Goal: Task Accomplishment & Management: Complete application form

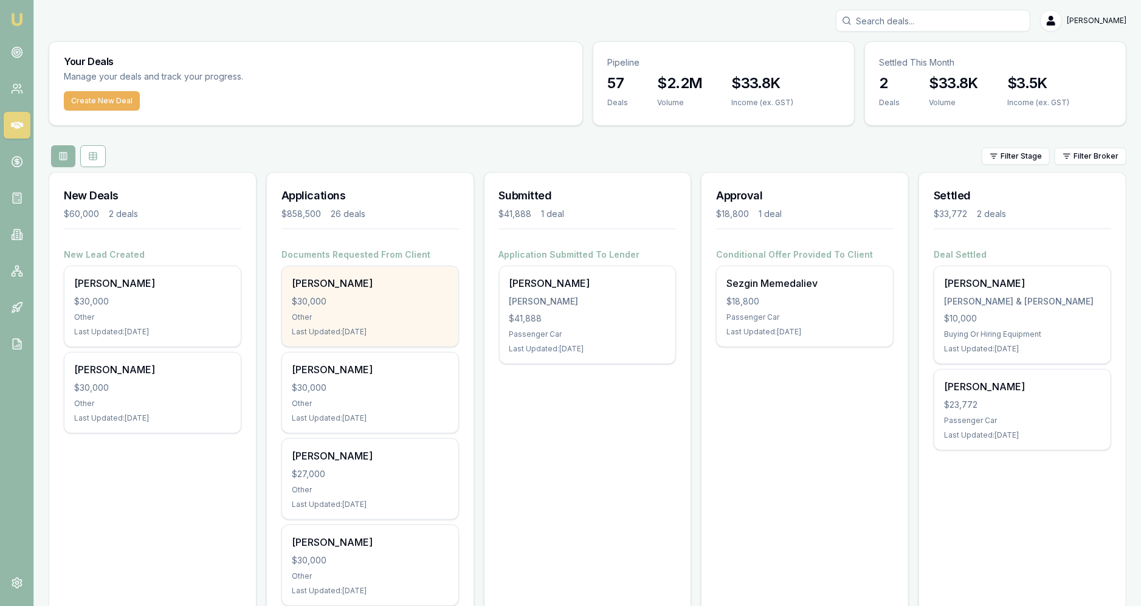
click at [403, 316] on div "Other" at bounding box center [370, 317] width 157 height 10
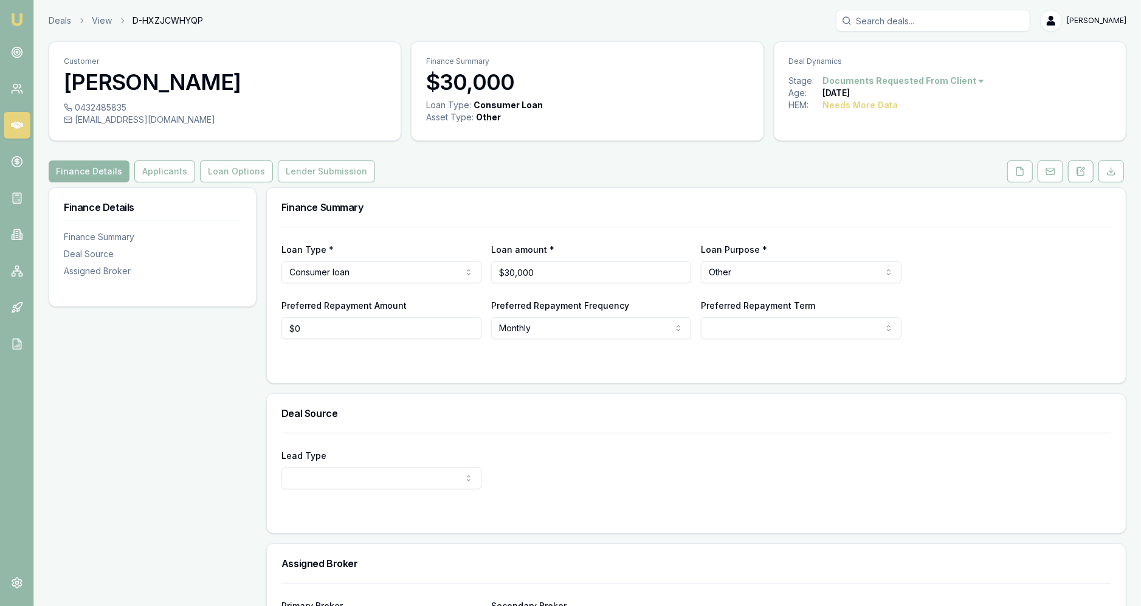
click at [1037, 168] on link at bounding box center [1050, 172] width 30 height 22
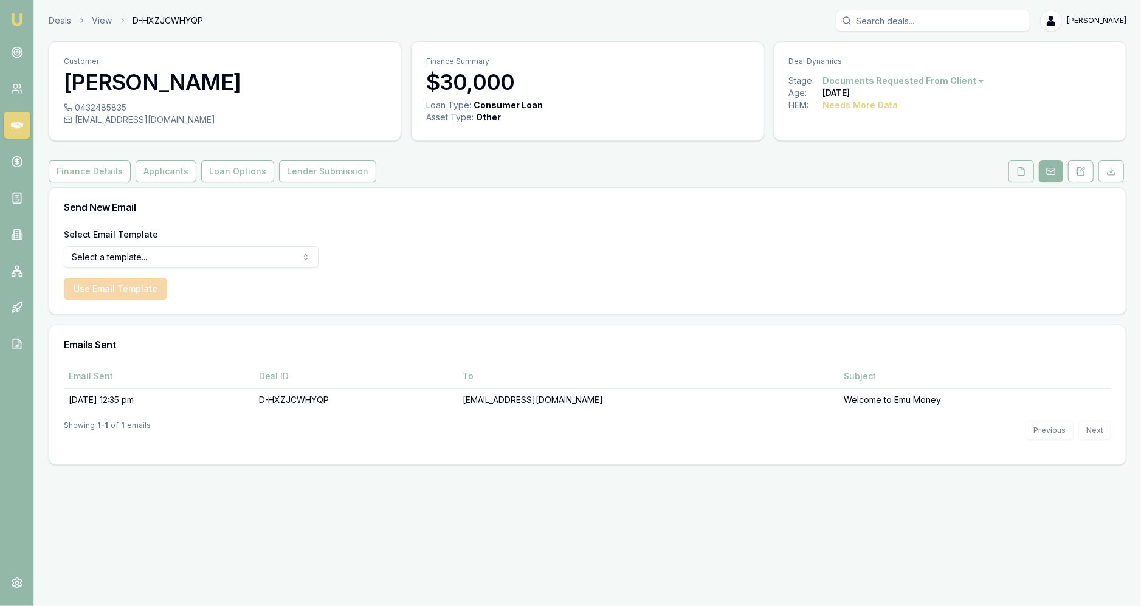
click at [1021, 174] on icon at bounding box center [1022, 172] width 10 height 10
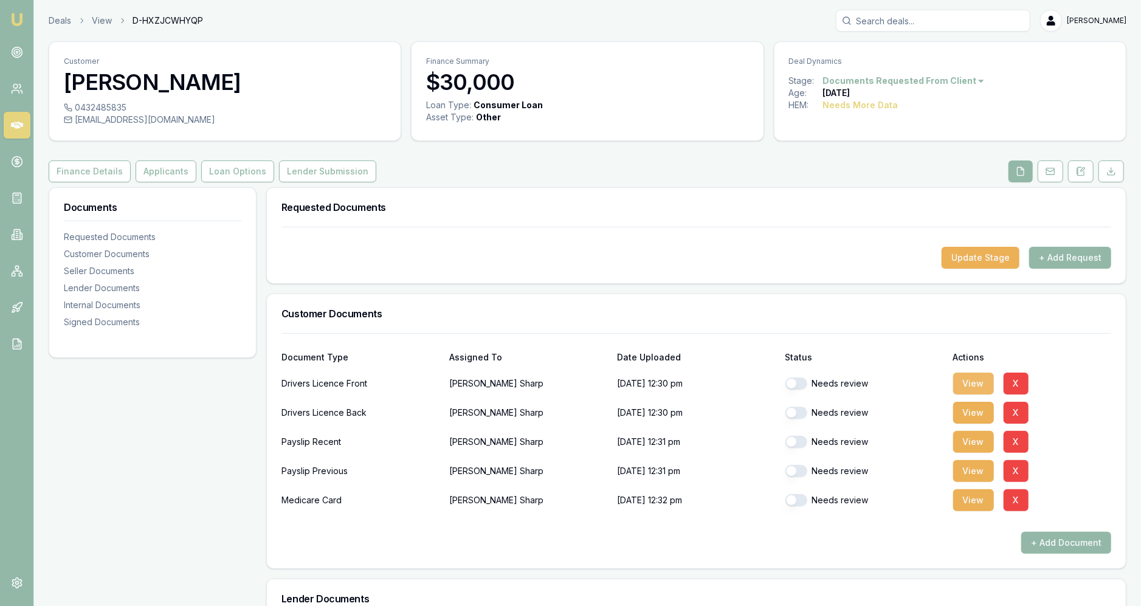
click at [983, 374] on button "View" at bounding box center [973, 384] width 41 height 22
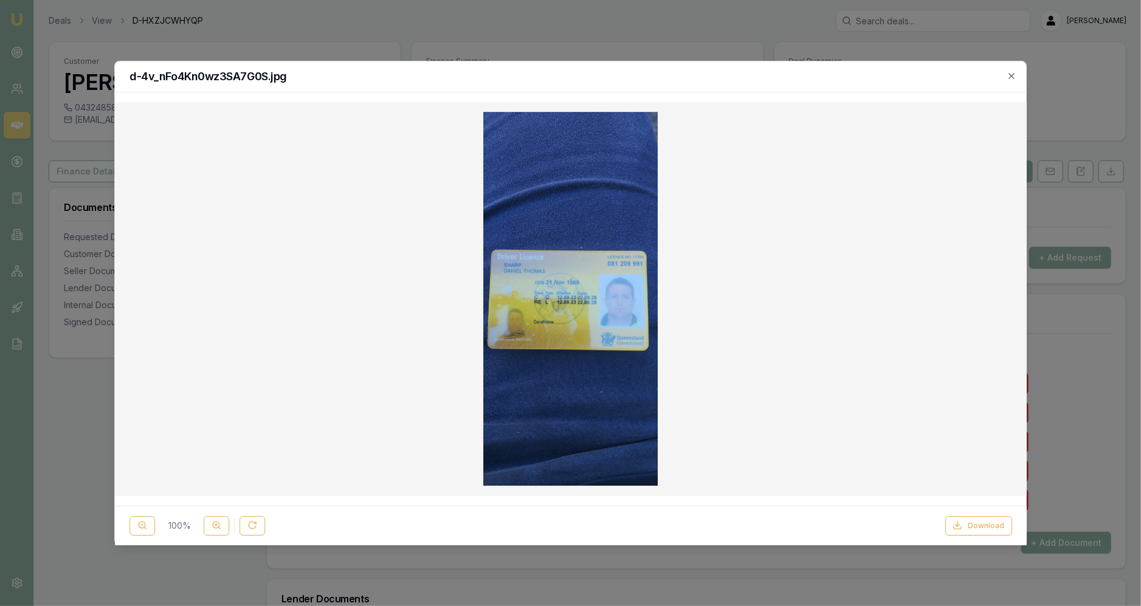
click at [370, 35] on div at bounding box center [570, 303] width 1141 height 606
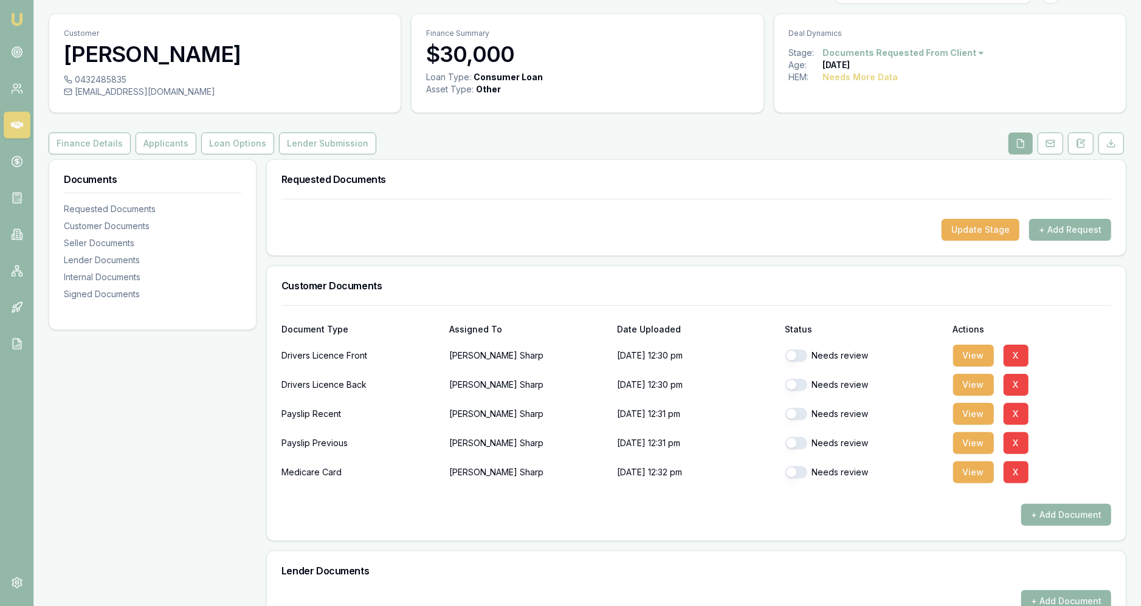
scroll to position [29, 0]
click at [978, 412] on button "View" at bounding box center [973, 413] width 41 height 22
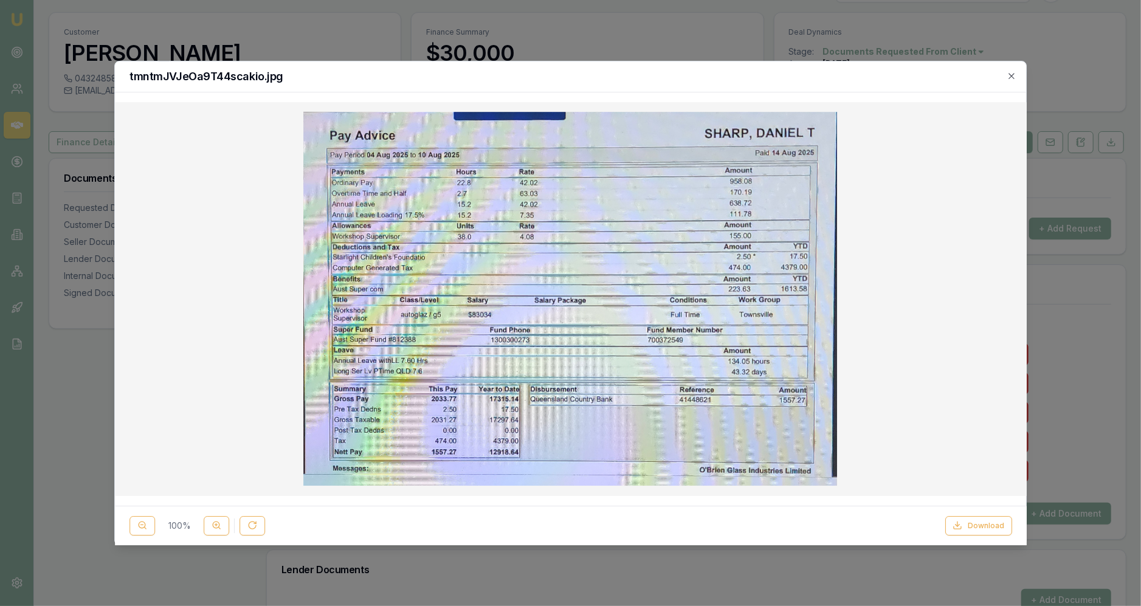
click at [61, 60] on div at bounding box center [570, 303] width 1141 height 606
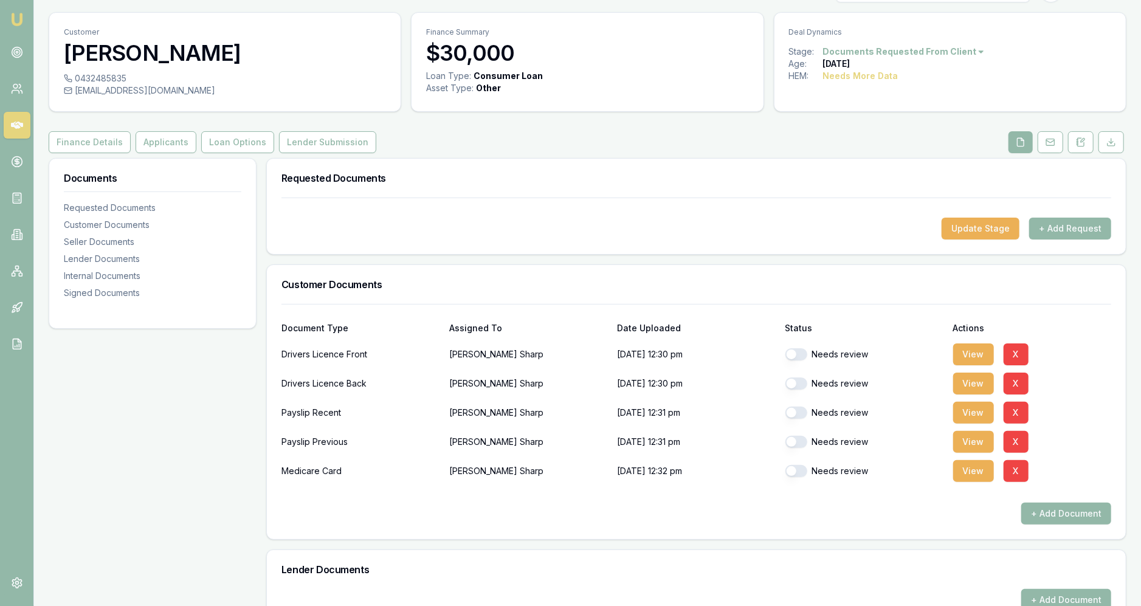
click at [19, 118] on link at bounding box center [17, 125] width 27 height 27
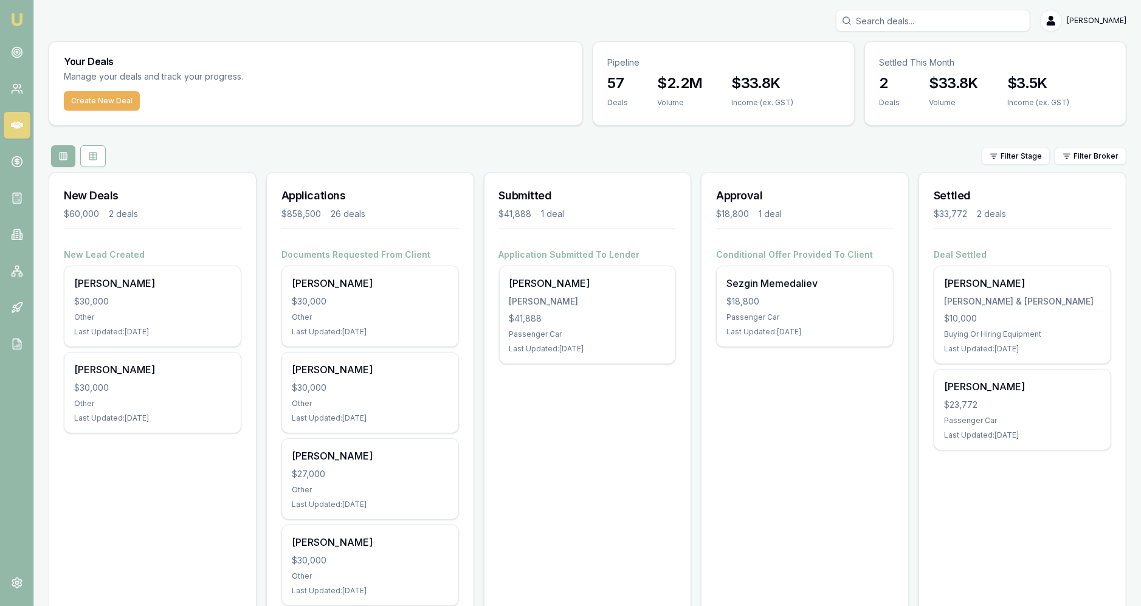
click at [131, 111] on div "Create New Deal" at bounding box center [315, 108] width 533 height 34
click at [130, 108] on button "Create New Deal" at bounding box center [102, 100] width 76 height 19
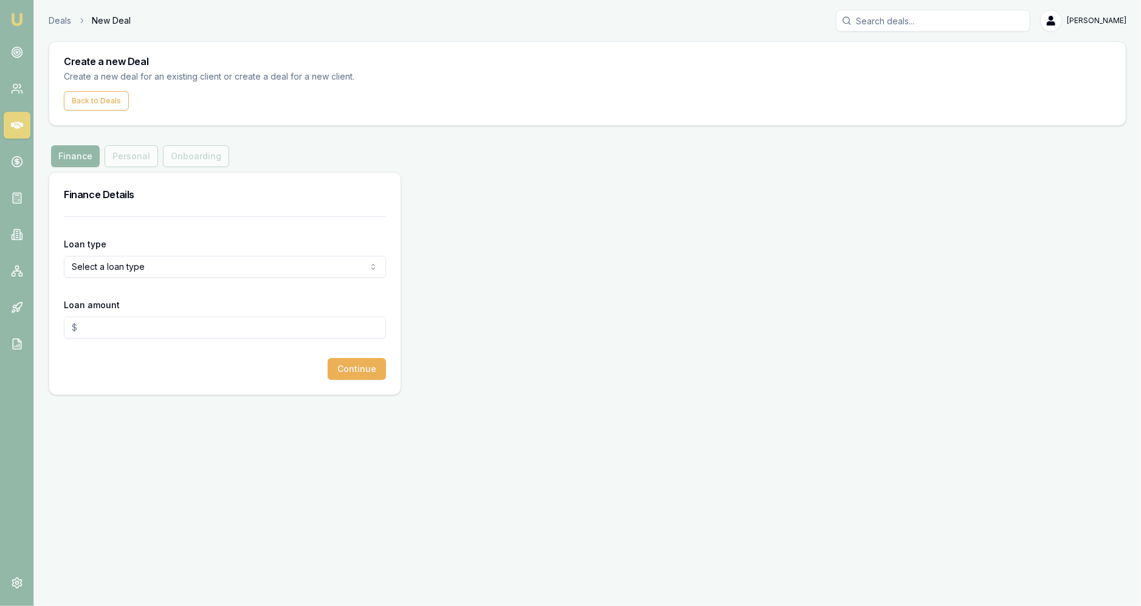
click at [175, 269] on html "Emu Broker Deals New Deal [PERSON_NAME] Fanfulla Toggle Menu Create a new Deal …" at bounding box center [570, 303] width 1141 height 606
select select "COMMERCIAL_LOAN"
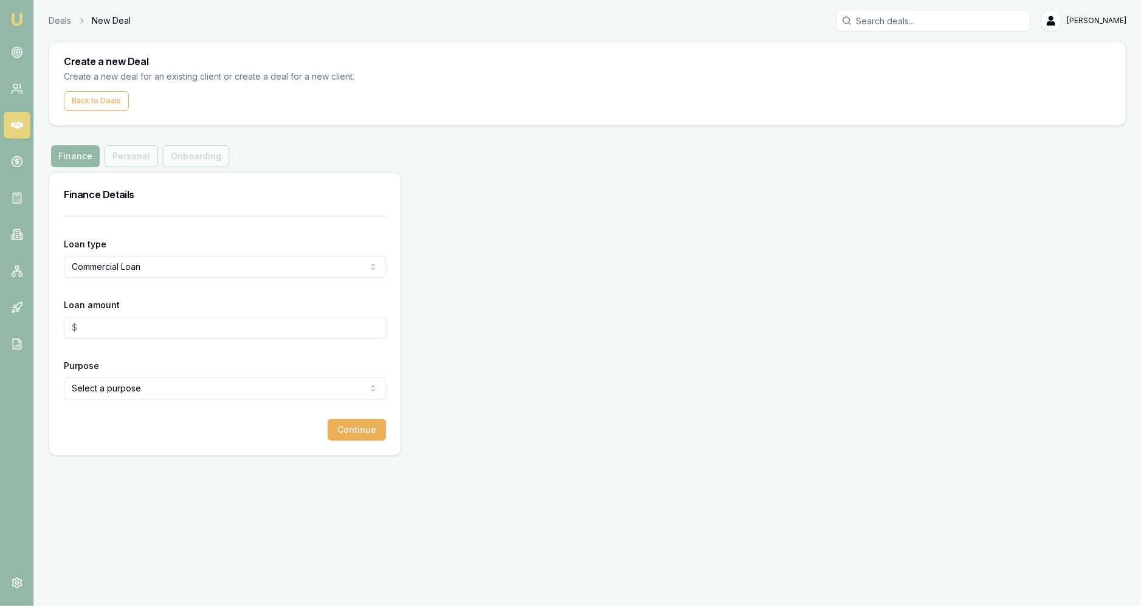
click at [128, 328] on input "Loan amount" at bounding box center [225, 328] width 322 height 22
type input "$30,000.00"
click at [174, 384] on html "Emu Broker Deals New Deal [PERSON_NAME] Fanfulla Toggle Menu Create a new Deal …" at bounding box center [570, 303] width 1141 height 606
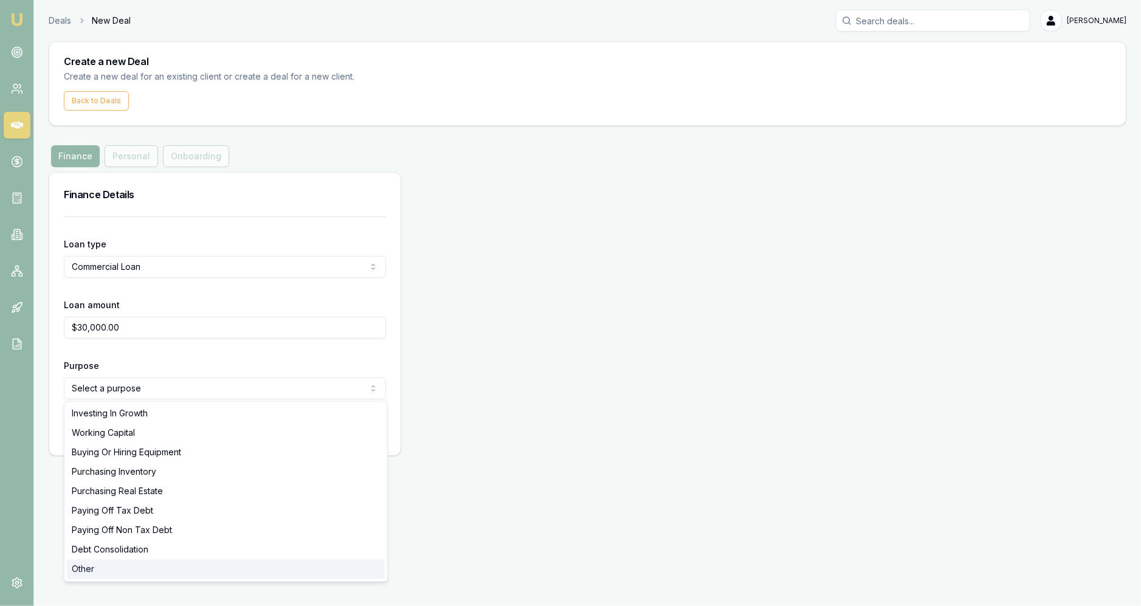
select select "OTHER"
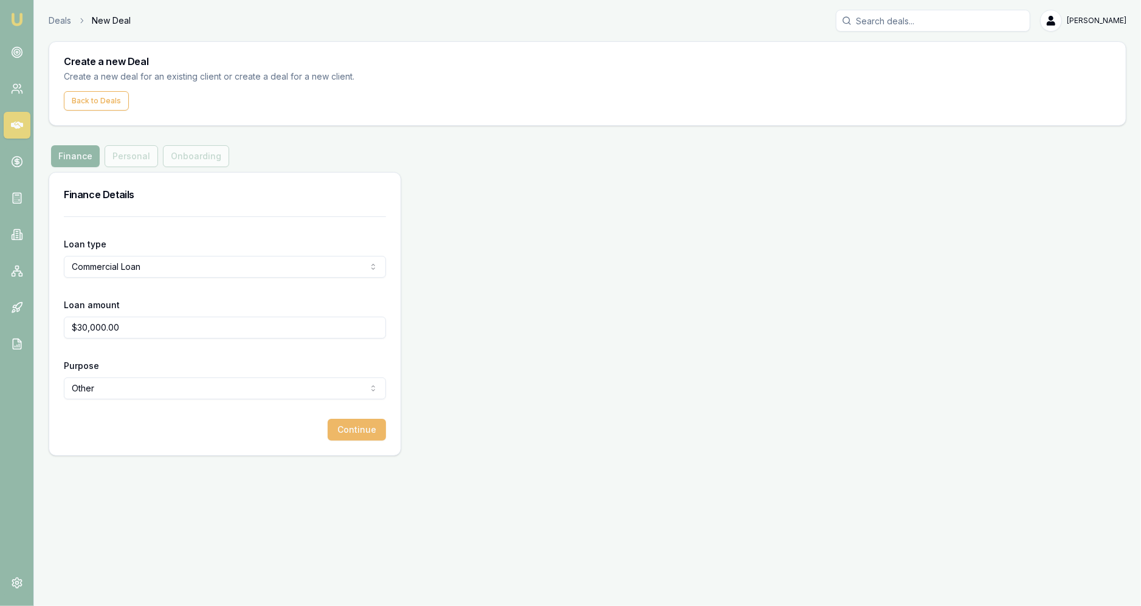
click at [353, 432] on button "Continue" at bounding box center [357, 430] width 58 height 22
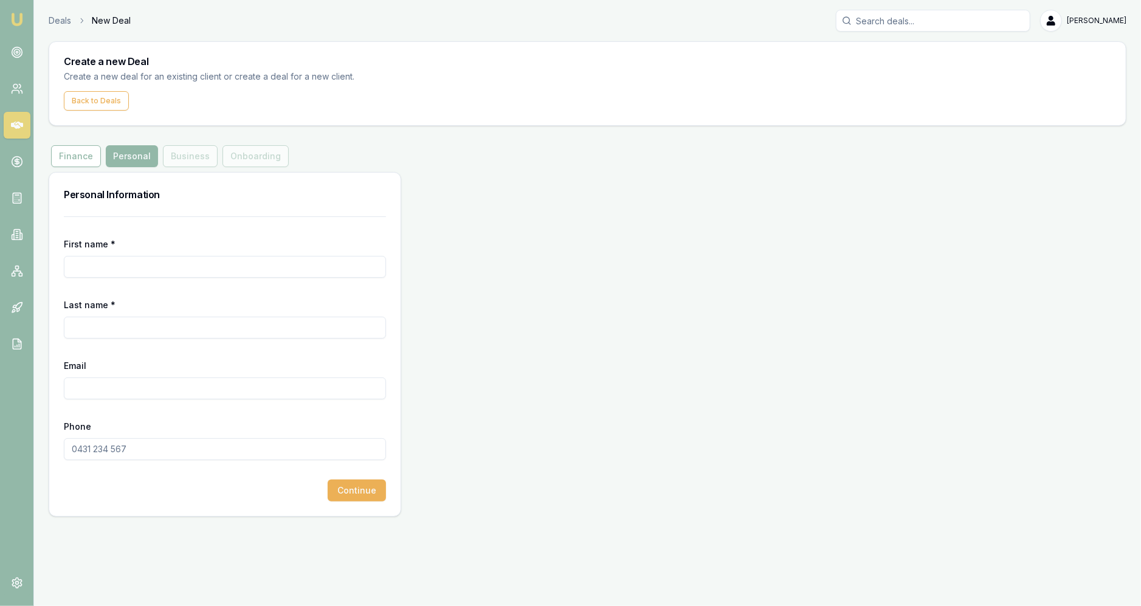
click at [193, 254] on div "First name *" at bounding box center [225, 257] width 322 height 41
click at [193, 256] on input "First name *" at bounding box center [225, 267] width 322 height 22
type input "[PERSON_NAME]"
paste input "[PERSON_NAME] <[PERSON_NAME][EMAIL_ADDRESS][DOMAIN_NAME]>"
type input "Thomson"
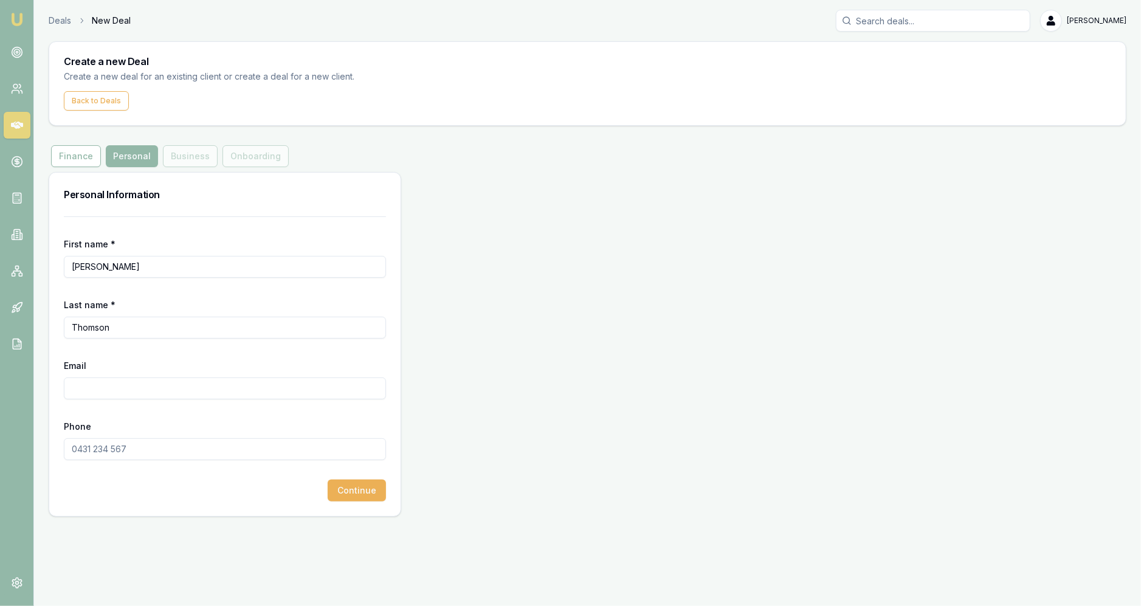
click at [223, 390] on input "Email" at bounding box center [225, 389] width 322 height 22
paste input "[PERSON_NAME] <[PERSON_NAME][EMAIL_ADDRESS][DOMAIN_NAME]>"
drag, startPoint x: 151, startPoint y: 385, endPoint x: 0, endPoint y: 397, distance: 151.8
click at [64, 397] on input "[PERSON_NAME] <[PERSON_NAME][EMAIL_ADDRESS][DOMAIN_NAME]>" at bounding box center [225, 389] width 322 height 22
click at [253, 388] on input "[PERSON_NAME][EMAIL_ADDRESS][DOMAIN_NAME]>" at bounding box center [225, 389] width 322 height 22
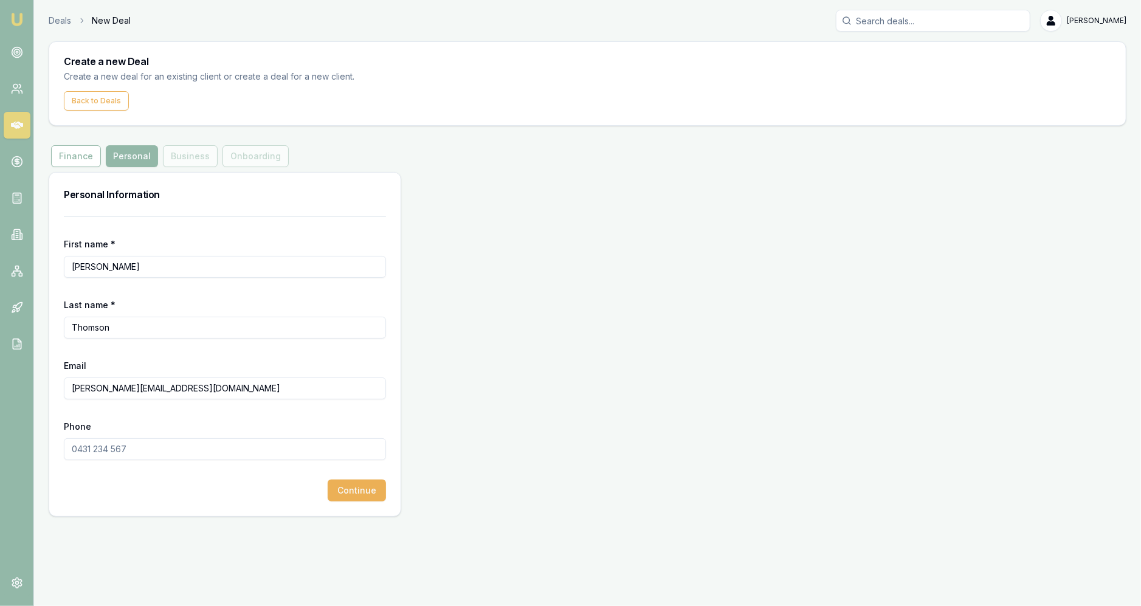
type input "[PERSON_NAME][EMAIL_ADDRESS][DOMAIN_NAME]"
click at [169, 442] on input "Phone" at bounding box center [225, 449] width 322 height 22
type input "0411 689 239"
click at [308, 516] on div "Personal Information First name * [PERSON_NAME] Last name * [PERSON_NAME] Email…" at bounding box center [225, 344] width 353 height 345
click at [378, 495] on button "Continue" at bounding box center [357, 491] width 58 height 22
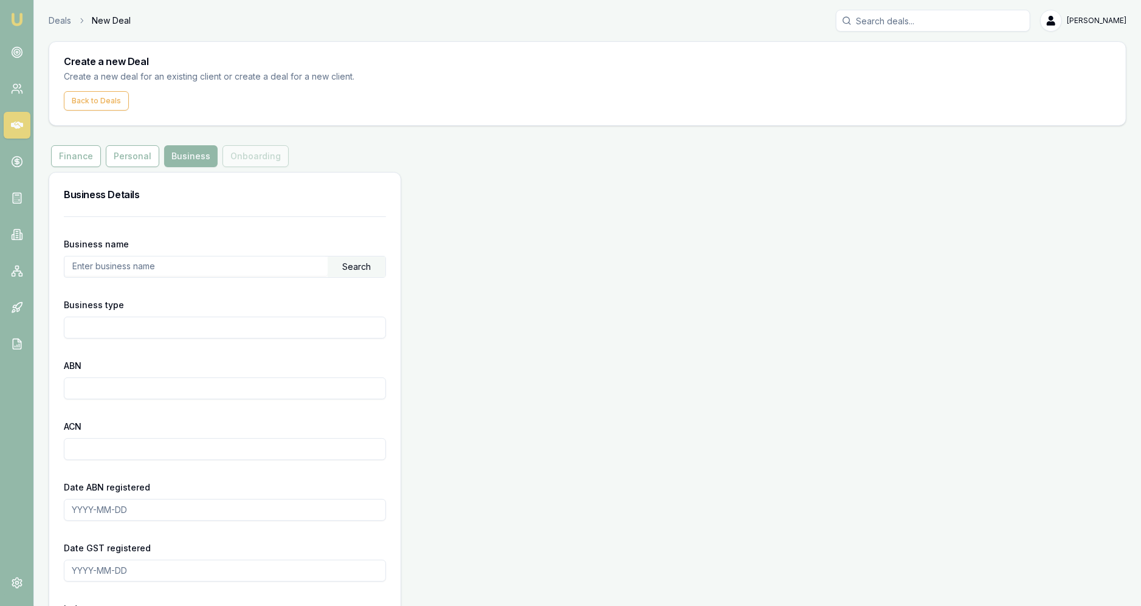
click at [261, 275] on input "text" at bounding box center [195, 266] width 263 height 19
click at [359, 263] on div "Search" at bounding box center [357, 267] width 58 height 21
click at [290, 272] on input "tba" at bounding box center [194, 266] width 260 height 19
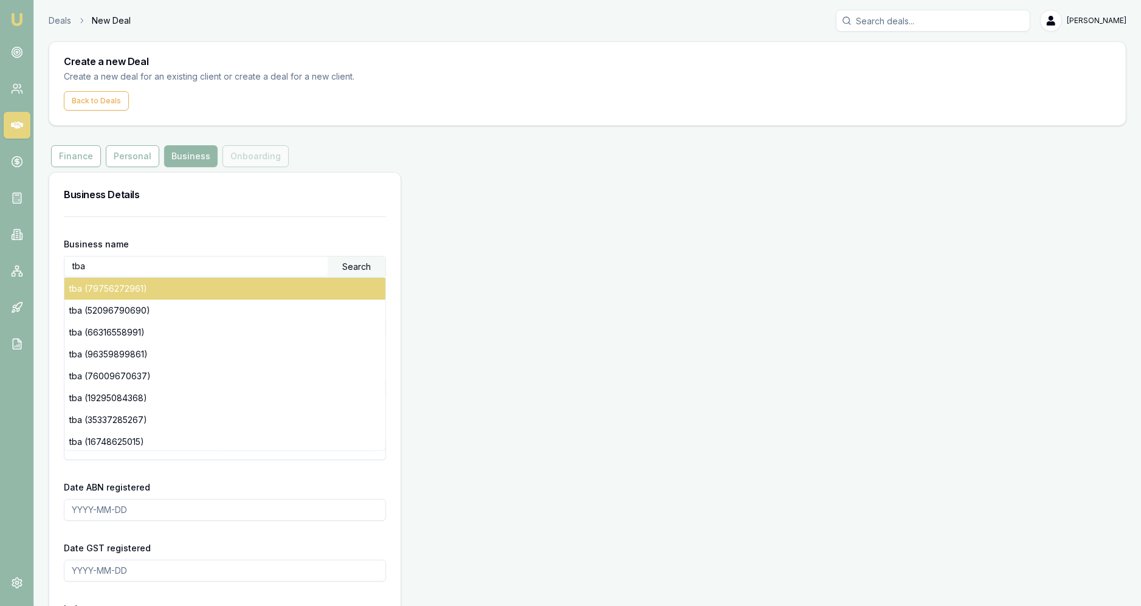
click at [288, 287] on div "tba (79756272961)" at bounding box center [224, 289] width 321 height 22
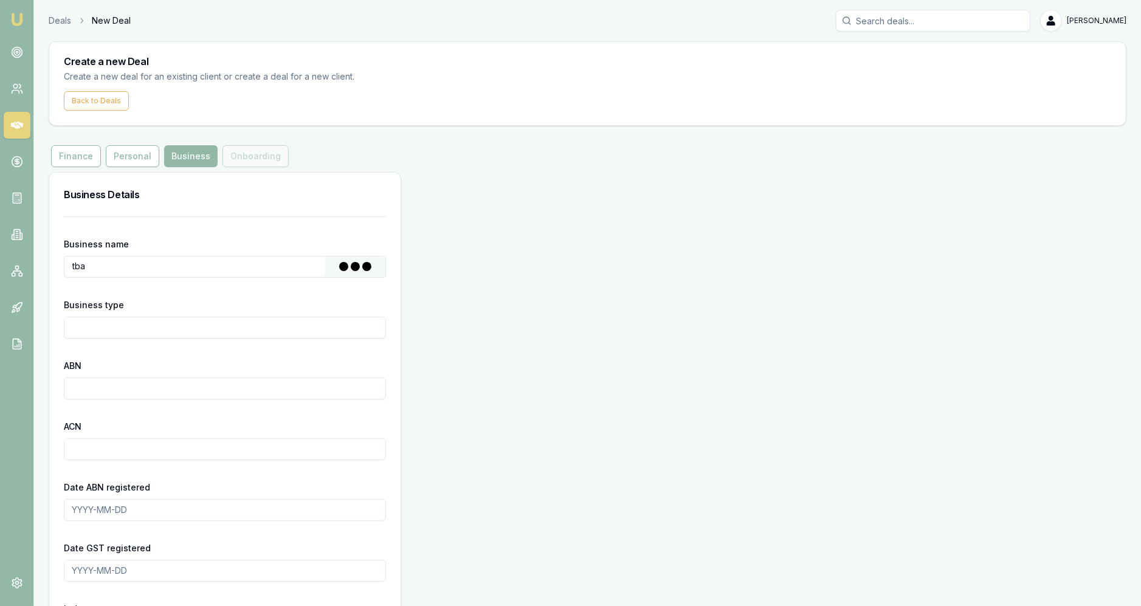
type input "STILL, [PERSON_NAME]"
type input "Individual/Sole Trader"
type input "79756272961"
type input "[DATE]"
click at [305, 257] on input "STILL, [PERSON_NAME]" at bounding box center [195, 266] width 263 height 19
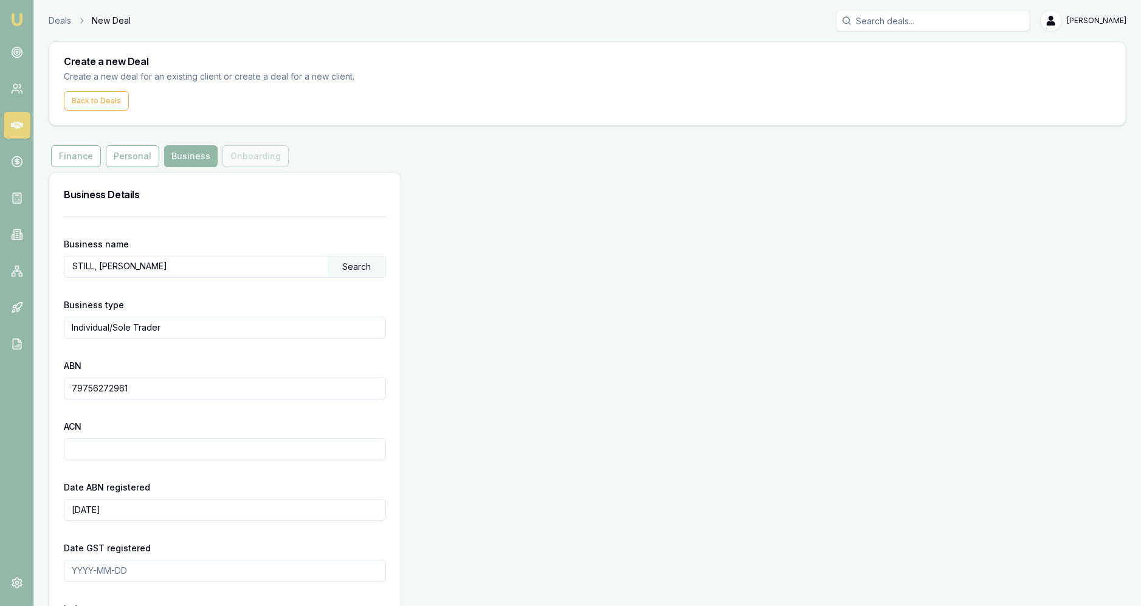
click at [305, 257] on input "STILL, [PERSON_NAME]" at bounding box center [195, 266] width 263 height 19
type input "S"
click at [502, 328] on div "Business Details Business name Search Business type Individual/Sole Trader ABN …" at bounding box center [588, 503] width 1078 height 663
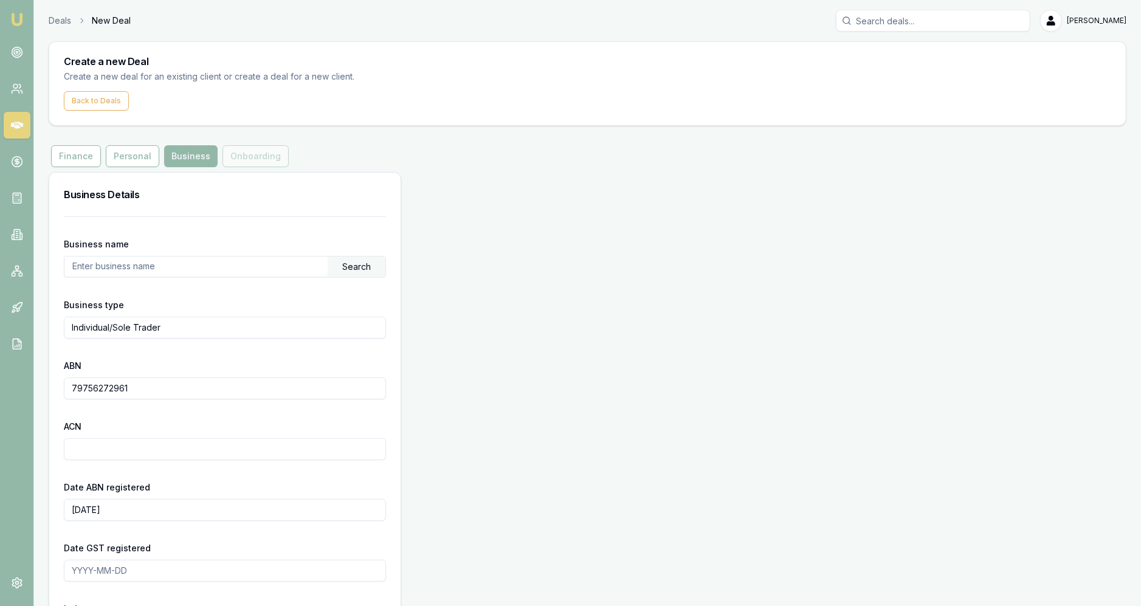
scroll to position [168, 0]
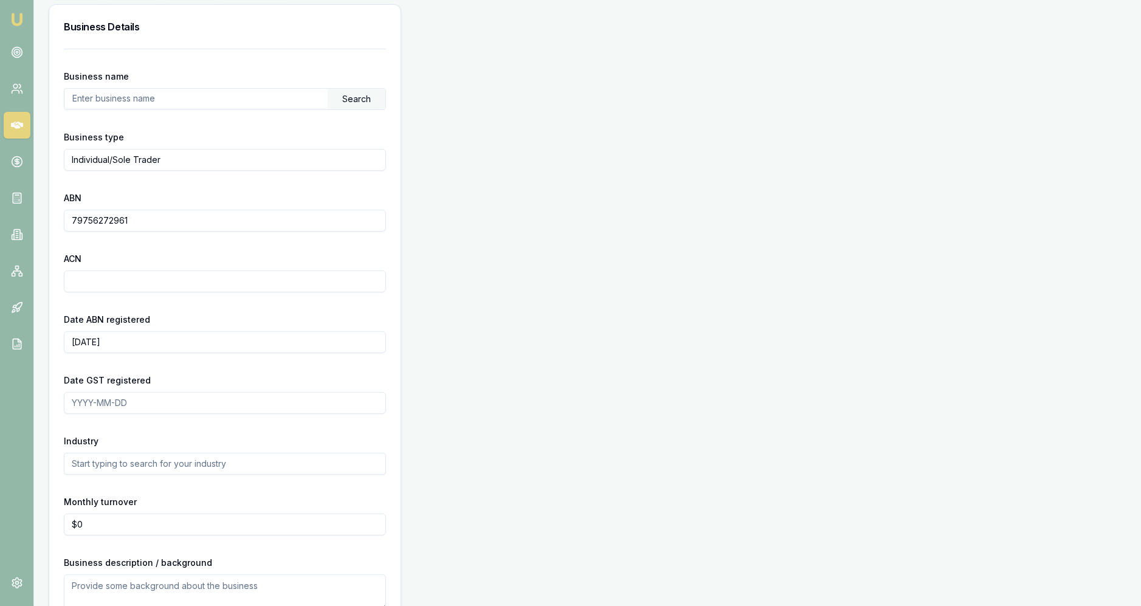
click at [505, 294] on div "Business Details Business name Search Business type Individual/Sole Trader ABN …" at bounding box center [588, 335] width 1078 height 663
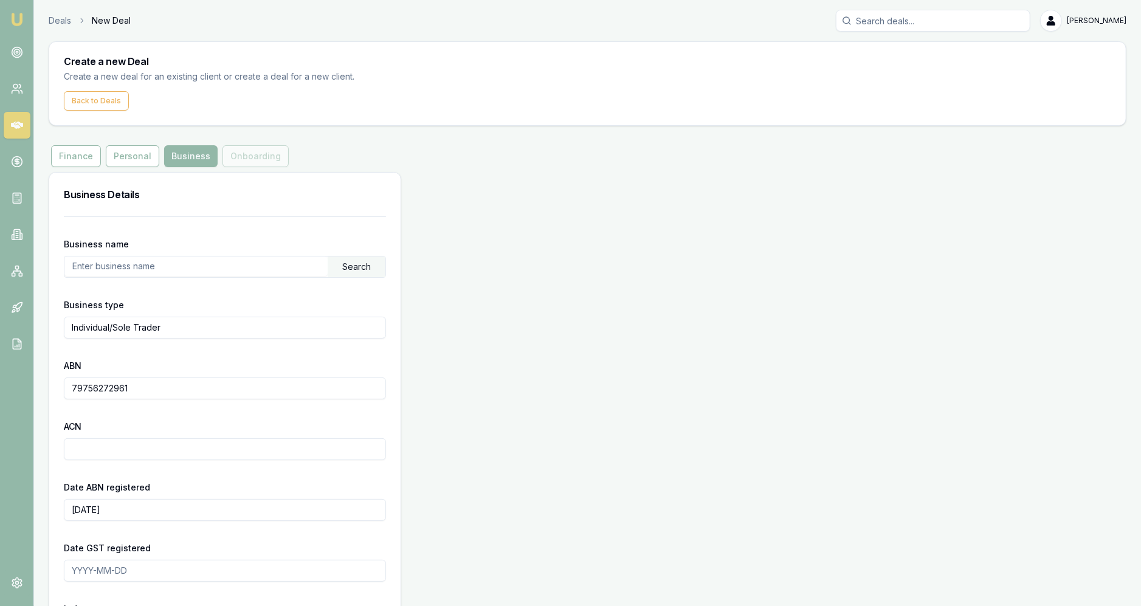
scroll to position [238, 0]
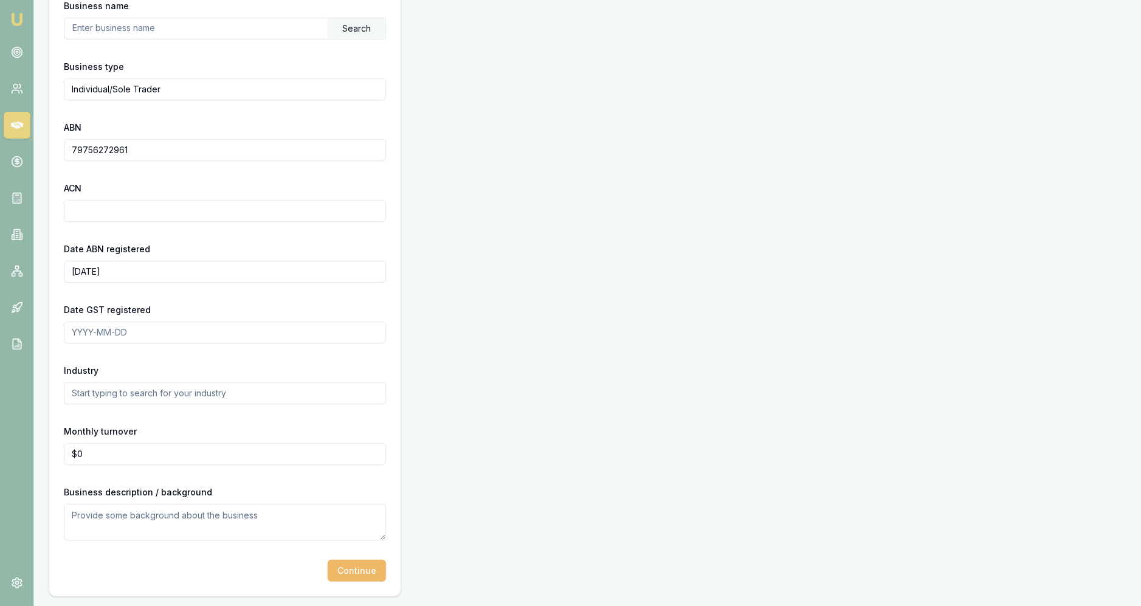
click at [370, 568] on button "Continue" at bounding box center [357, 571] width 58 height 22
click at [238, 35] on input "text" at bounding box center [195, 27] width 263 height 19
click at [211, 20] on input "text" at bounding box center [195, 27] width 263 height 19
type input "[PERSON_NAME]"
click at [430, 132] on div "Business Details Business name [PERSON_NAME] Search Business type Individual/So…" at bounding box center [588, 265] width 1078 height 663
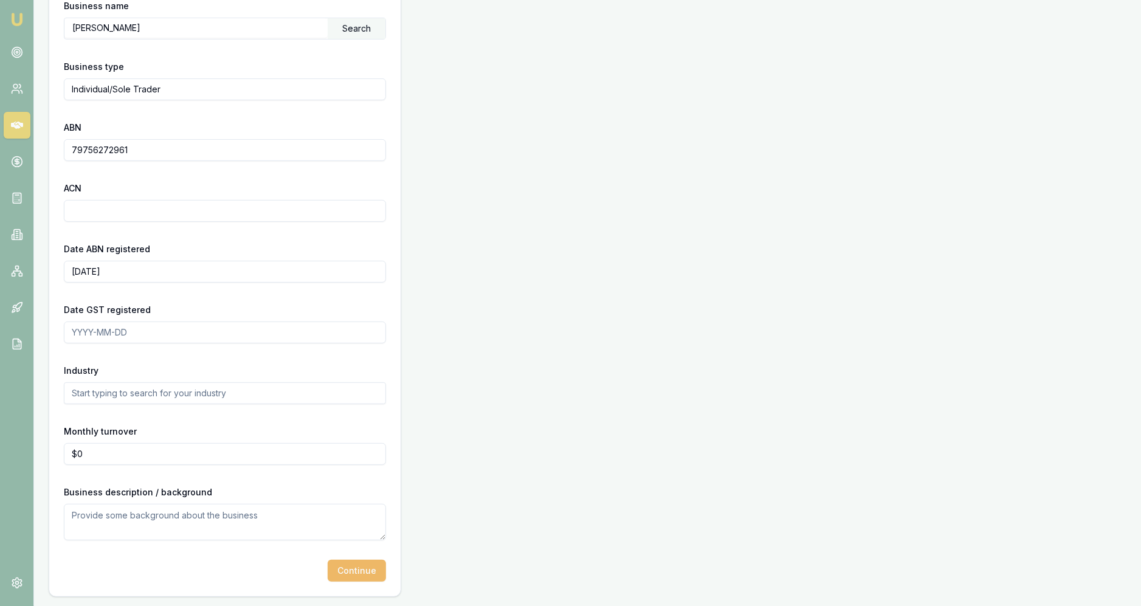
click at [350, 580] on button "Continue" at bounding box center [357, 571] width 58 height 22
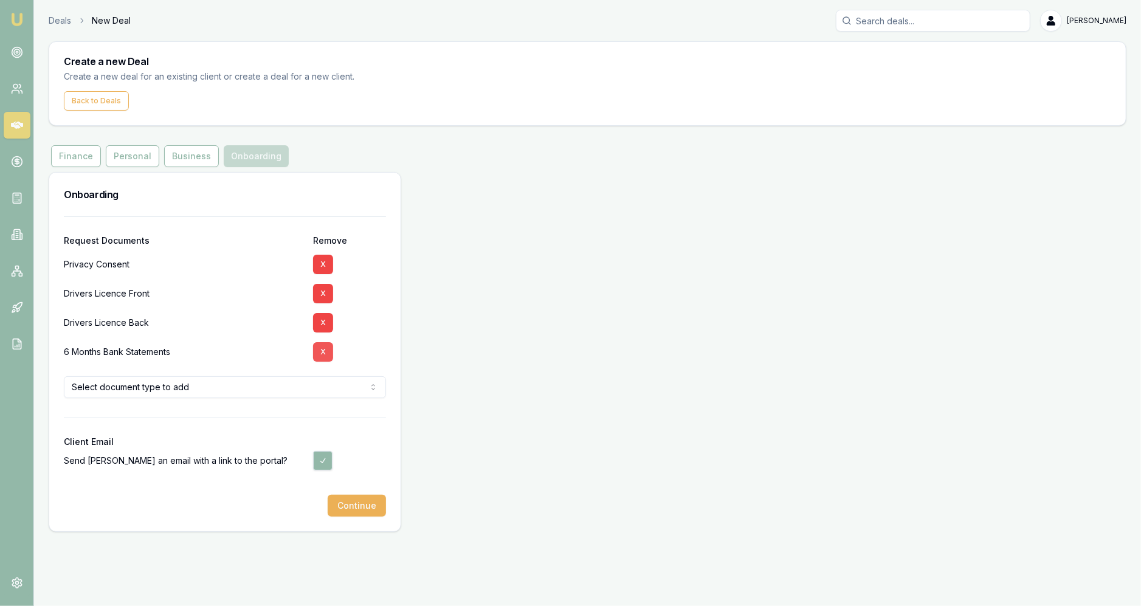
click at [326, 359] on button "X" at bounding box center [323, 351] width 20 height 19
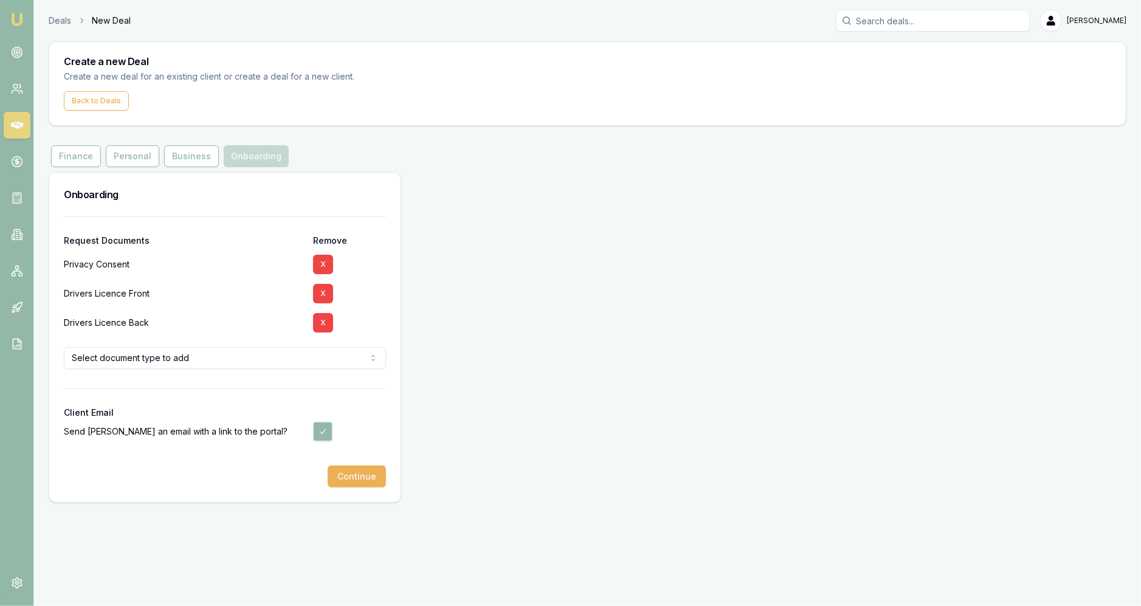
click at [567, 238] on div "Onboarding Request Documents Remove Privacy Consent X Drivers Licence Front X D…" at bounding box center [588, 337] width 1078 height 331
click at [546, 273] on div "Onboarding Request Documents Remove Privacy Consent X Drivers Licence Front X D…" at bounding box center [588, 337] width 1078 height 331
click at [419, 443] on div "Onboarding Request Documents Remove Privacy Consent X Drivers Licence Front X D…" at bounding box center [588, 337] width 1078 height 331
click at [506, 414] on div "Onboarding Request Documents Remove Privacy Consent X Drivers Licence Front X D…" at bounding box center [588, 337] width 1078 height 331
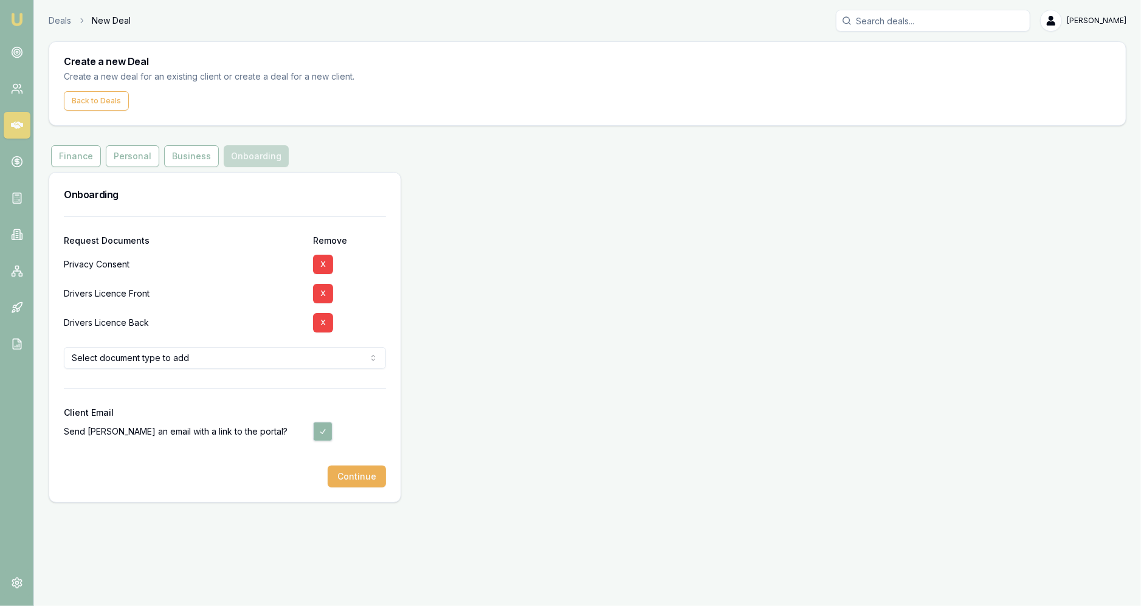
click at [427, 418] on div "Onboarding Request Documents Remove Privacy Consent X Drivers Licence Front X D…" at bounding box center [588, 337] width 1078 height 331
click at [375, 479] on button "Continue" at bounding box center [357, 477] width 58 height 22
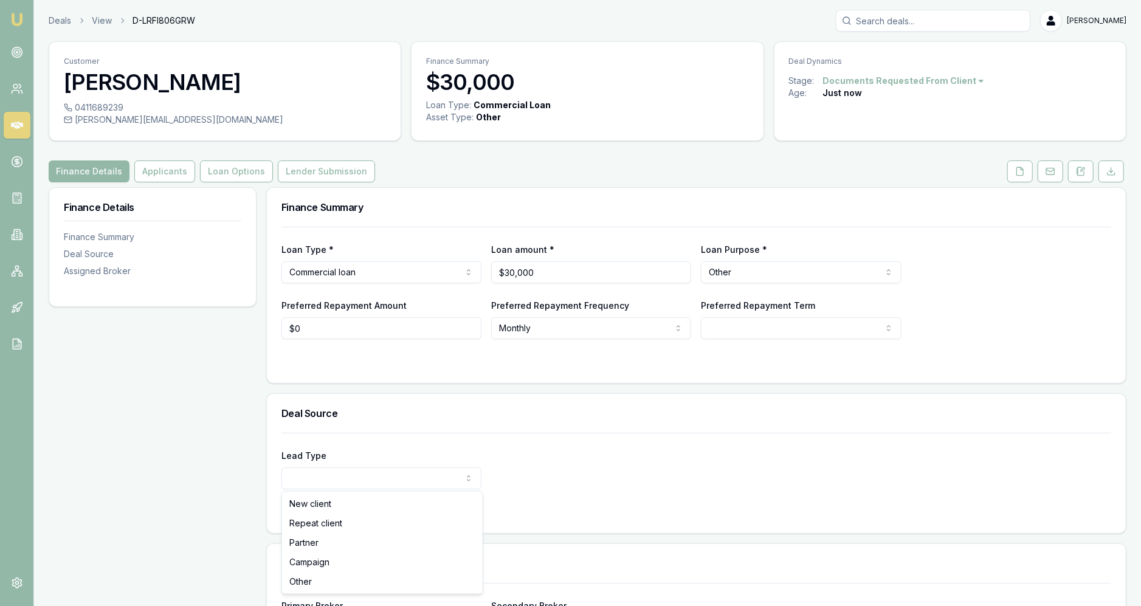
click at [375, 479] on html "Emu Broker Deals View D-LRFI806GRW [PERSON_NAME] Fanfulla Toggle Menu Customer …" at bounding box center [570, 303] width 1141 height 606
click at [210, 328] on html "Emu Broker Deals View D-LRFI806GRW [PERSON_NAME] Fanfulla Toggle Menu Customer …" at bounding box center [570, 303] width 1141 height 606
click at [206, 379] on div "Finance Details Finance Summary Deal Source Assigned Broker" at bounding box center [153, 441] width 208 height 509
click at [163, 176] on button "Applicants" at bounding box center [164, 172] width 61 height 22
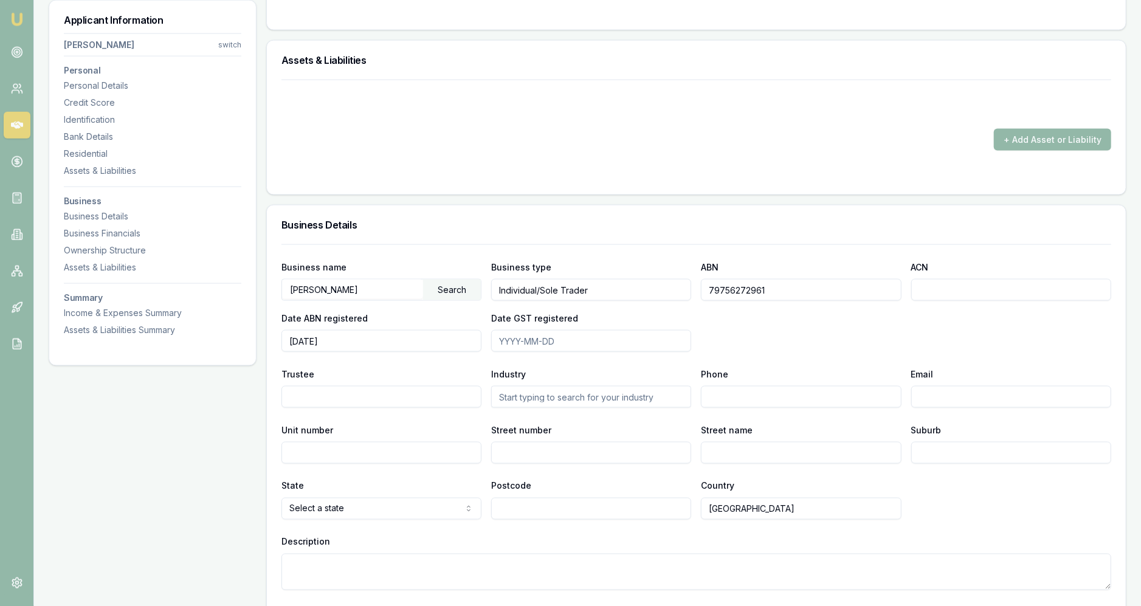
scroll to position [1262, 0]
click at [809, 290] on input "79756272961" at bounding box center [801, 290] width 200 height 22
click at [362, 342] on input "[DATE]" at bounding box center [381, 341] width 200 height 22
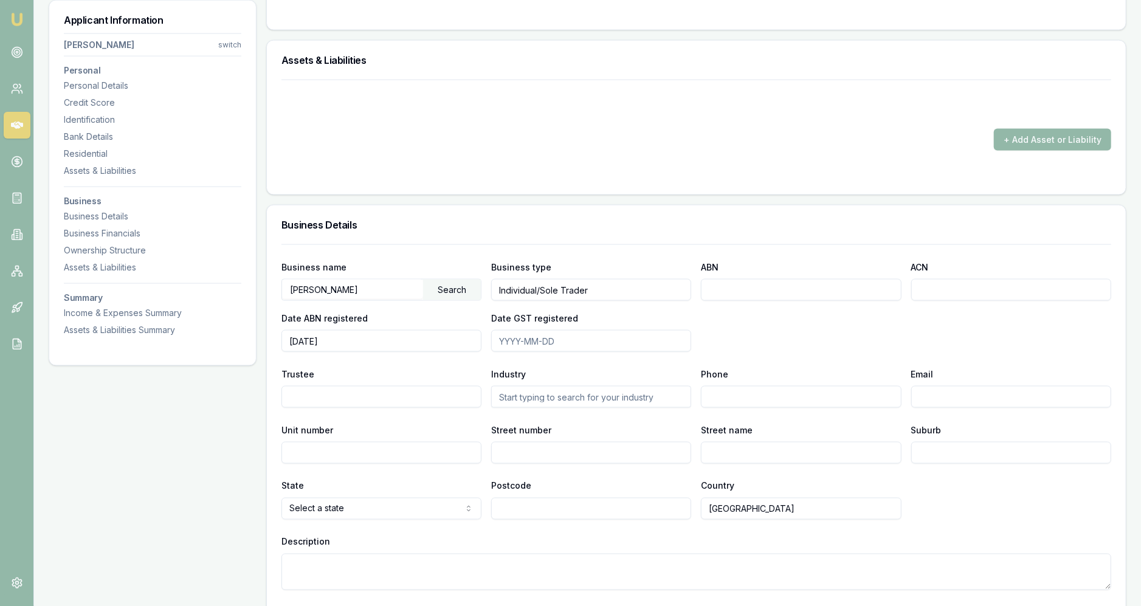
click at [362, 342] on input "[DATE]" at bounding box center [381, 341] width 200 height 22
type input "2"
click at [170, 424] on div "Applicant Information [PERSON_NAME] switch Personal Personal Details Credit Sco…" at bounding box center [153, 236] width 208 height 2622
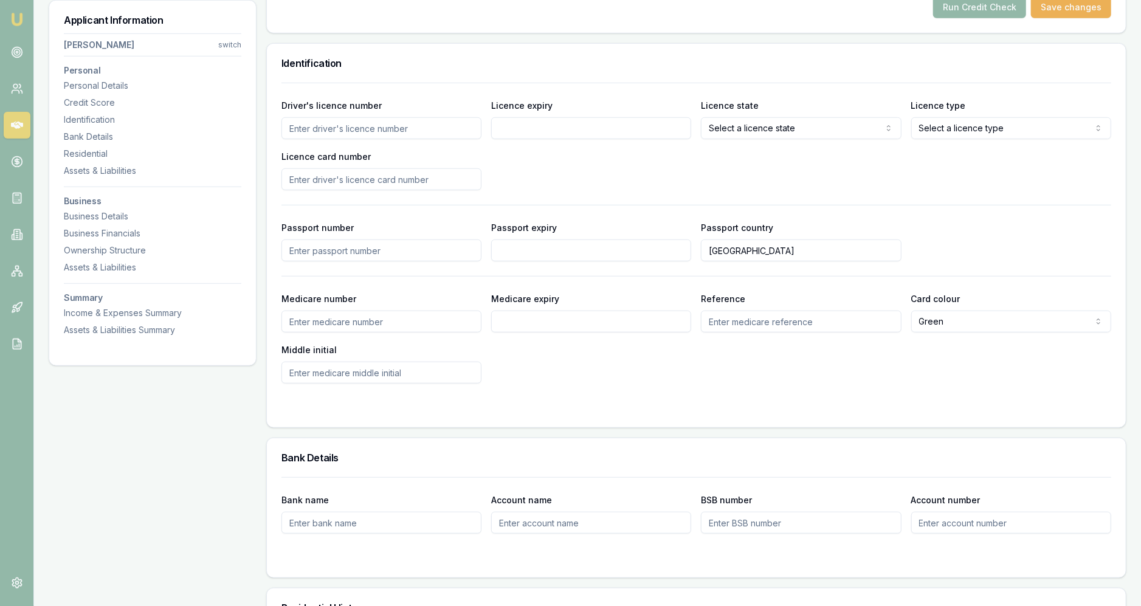
scroll to position [0, 0]
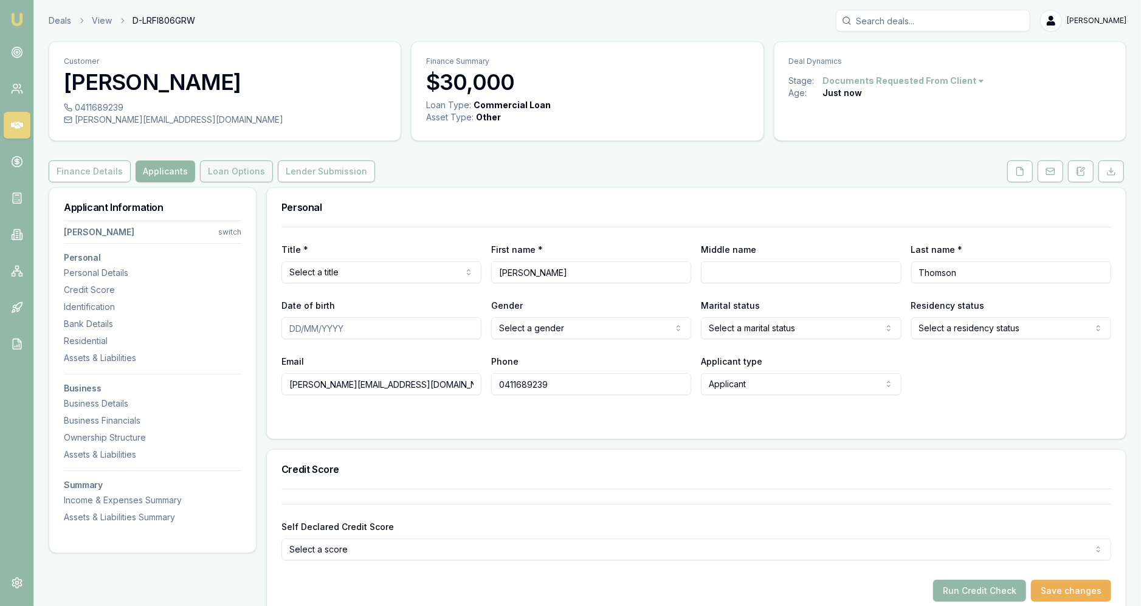
click at [254, 168] on button "Loan Options" at bounding box center [236, 172] width 73 height 22
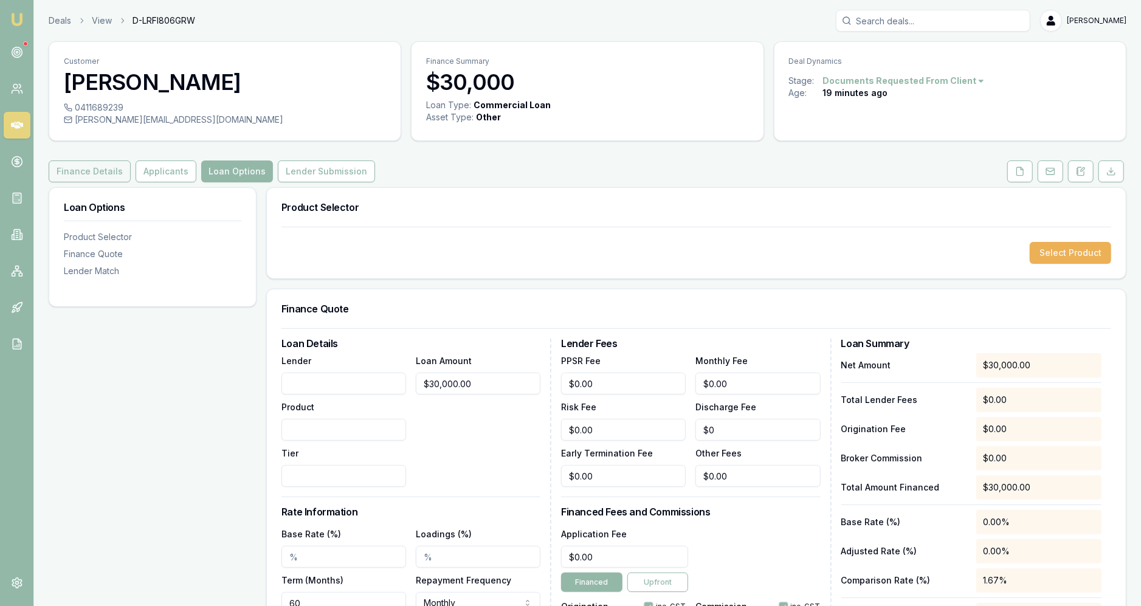
click at [90, 181] on button "Finance Details" at bounding box center [90, 172] width 82 height 22
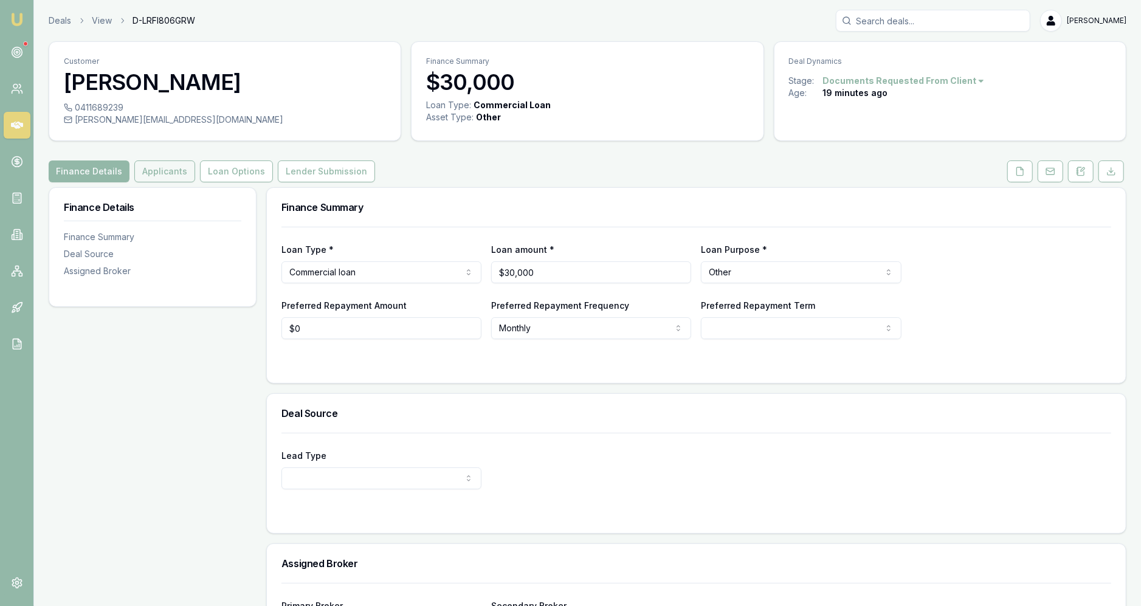
click at [165, 164] on button "Applicants" at bounding box center [164, 172] width 61 height 22
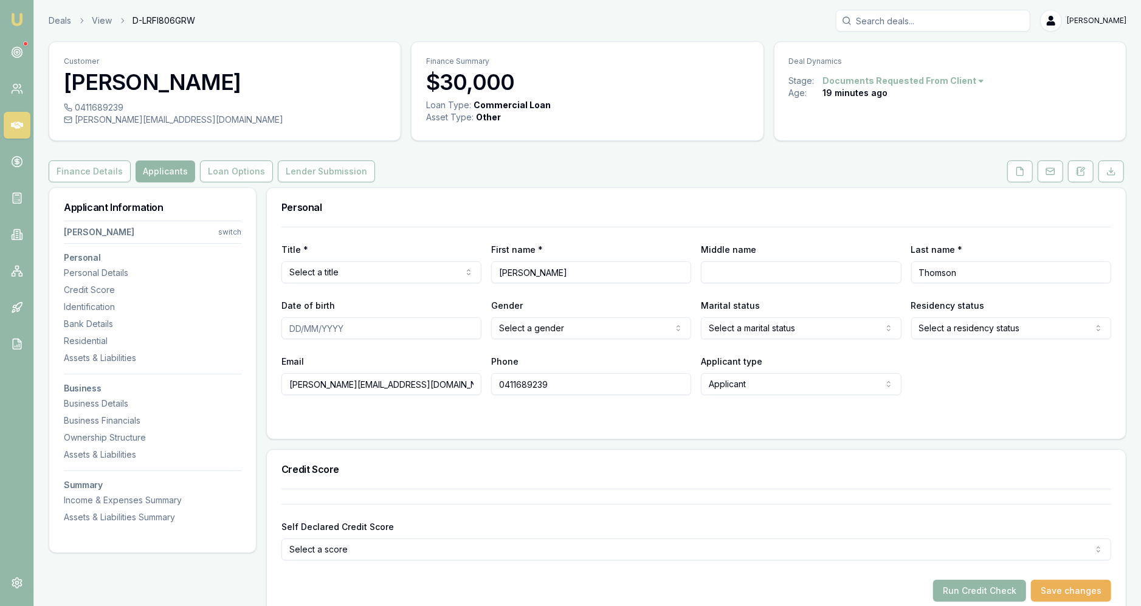
click at [517, 268] on input "[PERSON_NAME]" at bounding box center [591, 272] width 200 height 22
type input "d"
type input "e"
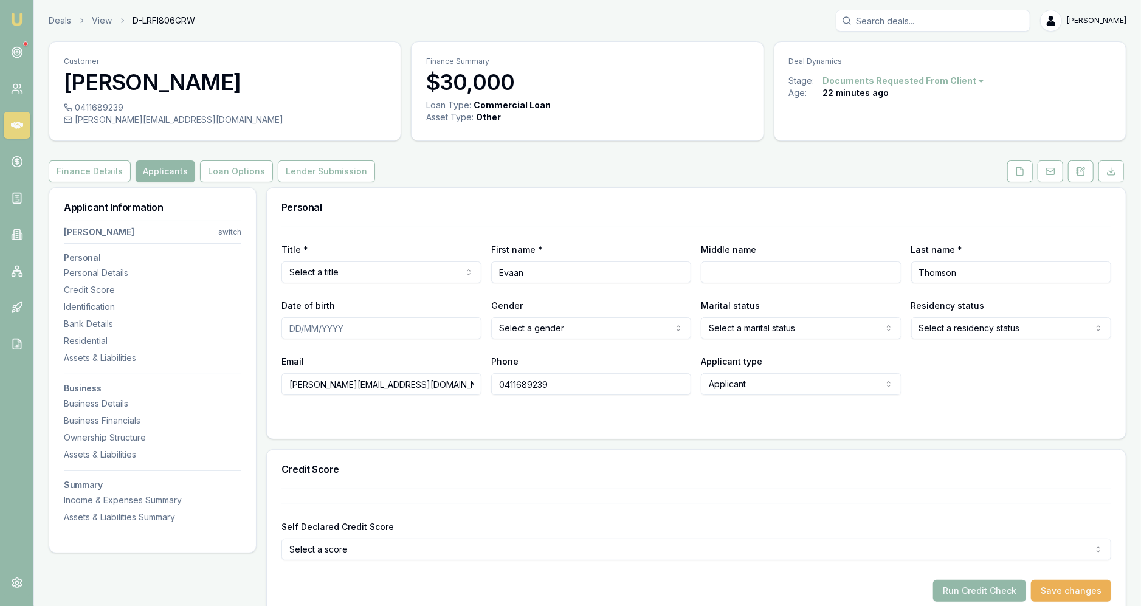
type input "Evaan"
click at [478, 246] on div "Title * Select a title Mr Mrs Miss Ms Dr [PERSON_NAME]" at bounding box center [381, 262] width 200 height 41
drag, startPoint x: 319, startPoint y: 385, endPoint x: 103, endPoint y: 375, distance: 216.0
click at [281, 375] on input "[PERSON_NAME][EMAIL_ADDRESS][DOMAIN_NAME]" at bounding box center [381, 384] width 200 height 22
click at [300, 400] on form "Title * Select a title Mr Mrs Miss Ms Dr Prof First name * [PERSON_NAME] Middle…" at bounding box center [696, 326] width 830 height 198
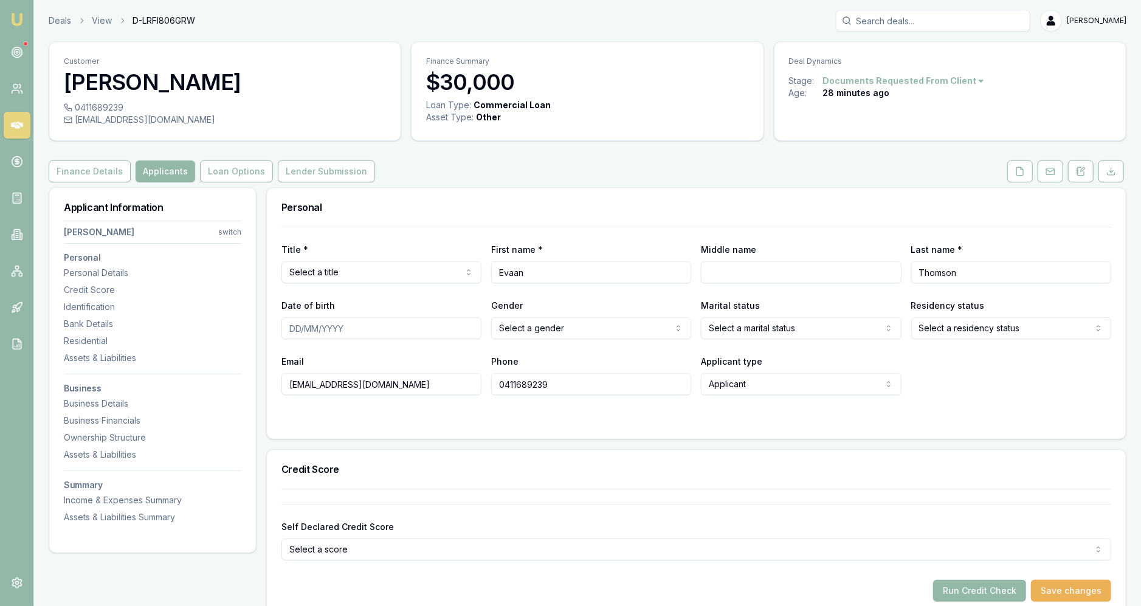
click at [322, 404] on form "Title * Select a title Mr Mrs Miss Ms Dr Prof First name * [PERSON_NAME] Middle…" at bounding box center [696, 326] width 830 height 198
click at [377, 384] on input "[EMAIL_ADDRESS][DOMAIN_NAME]" at bounding box center [381, 384] width 200 height 22
type input "[EMAIL_ADDRESS][DOMAIN_NAME]"
click at [394, 402] on form "Title * Select a title Mr Mrs Miss Ms Dr Prof First name * [PERSON_NAME] Middle…" at bounding box center [696, 326] width 830 height 198
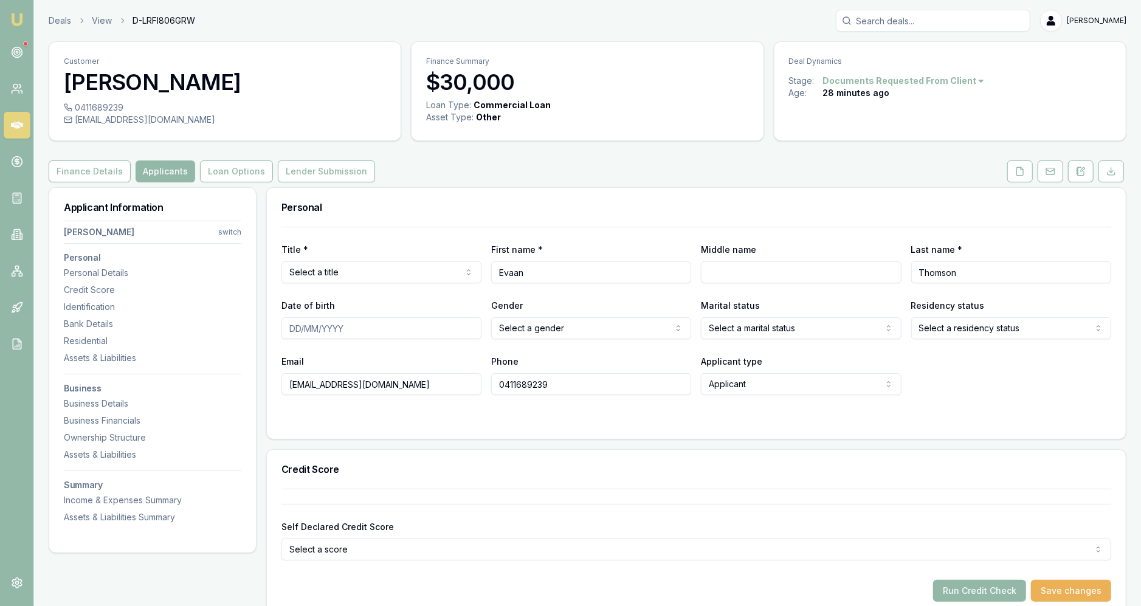
click at [546, 322] on html "Emu Broker Deals View D-LRFI806GRW [PERSON_NAME] Fanfulla Toggle Menu Customer …" at bounding box center [570, 303] width 1141 height 606
click at [781, 331] on html "Emu Broker Deals View D-LRFI806GRW [PERSON_NAME] Fanfulla Toggle Menu Customer …" at bounding box center [570, 303] width 1141 height 606
select select "MARRIED"
click at [917, 339] on body "Emu Broker Deals View D-LRFI806GRW [PERSON_NAME] Fanfulla Toggle Menu Customer …" at bounding box center [570, 303] width 1141 height 606
click at [929, 353] on div "Title * Select a title Mr Mrs Miss Ms Dr Prof First name * [PERSON_NAME] Middle…" at bounding box center [696, 311] width 830 height 168
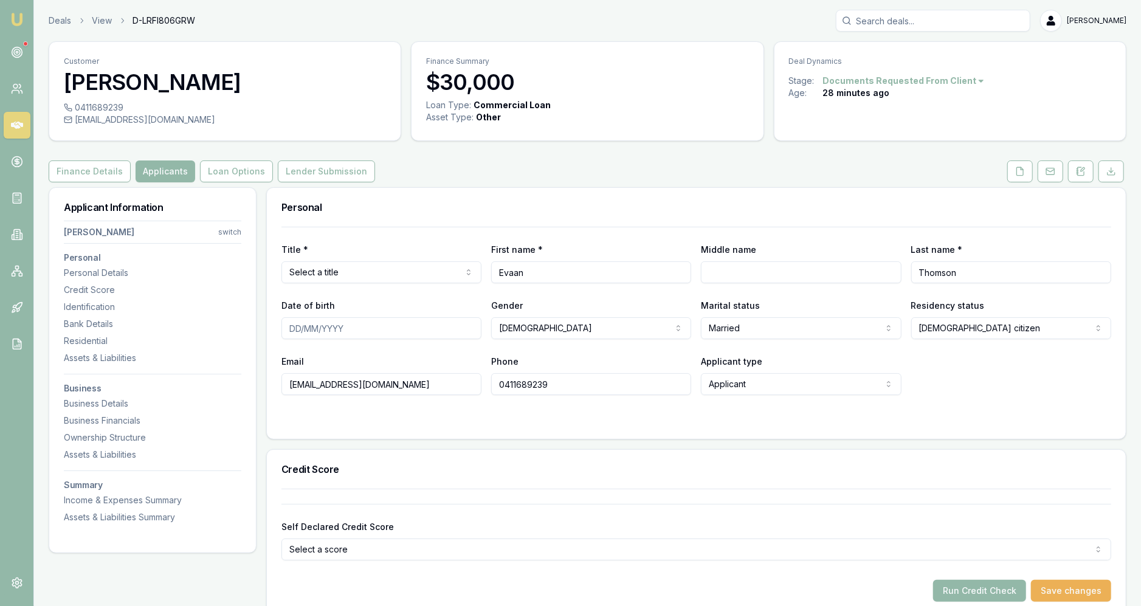
click at [457, 322] on input "Date of birth" at bounding box center [381, 328] width 200 height 22
click at [435, 283] on div "Title * Select a title Mr Mrs Miss Ms Dr Prof First name * [PERSON_NAME] Middle…" at bounding box center [696, 311] width 830 height 168
click at [433, 280] on html "Emu Broker Deals View D-LRFI806GRW [PERSON_NAME] Fanfulla Toggle Menu Customer …" at bounding box center [570, 303] width 1141 height 606
click at [558, 308] on div "Gender [DEMOGRAPHIC_DATA] [DEMOGRAPHIC_DATA] [DEMOGRAPHIC_DATA] Other Not discl…" at bounding box center [591, 318] width 200 height 41
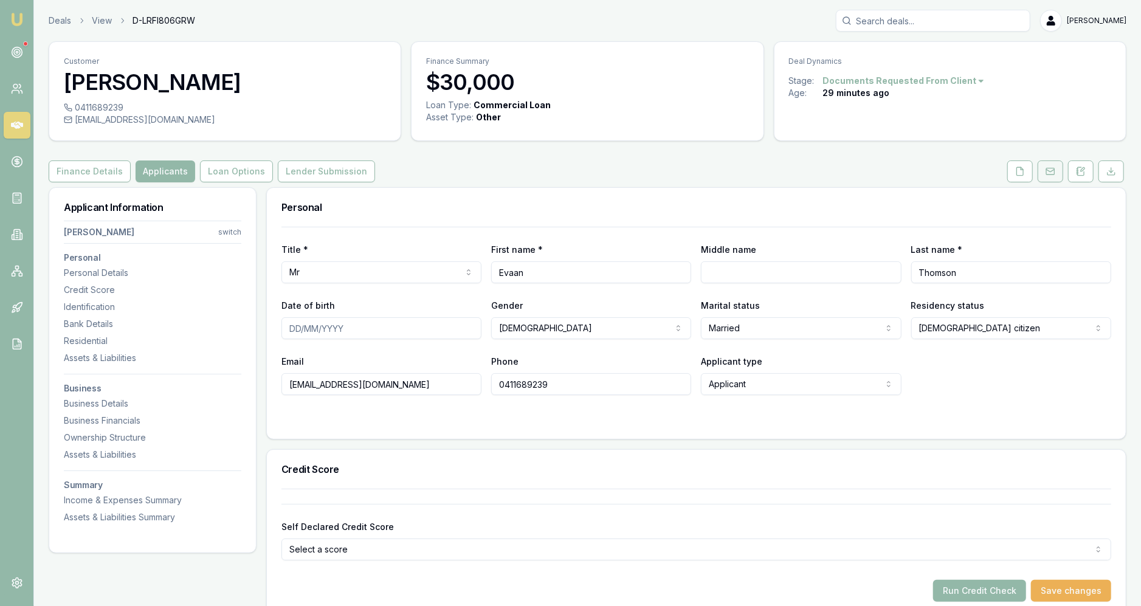
click at [1046, 173] on button at bounding box center [1051, 172] width 26 height 22
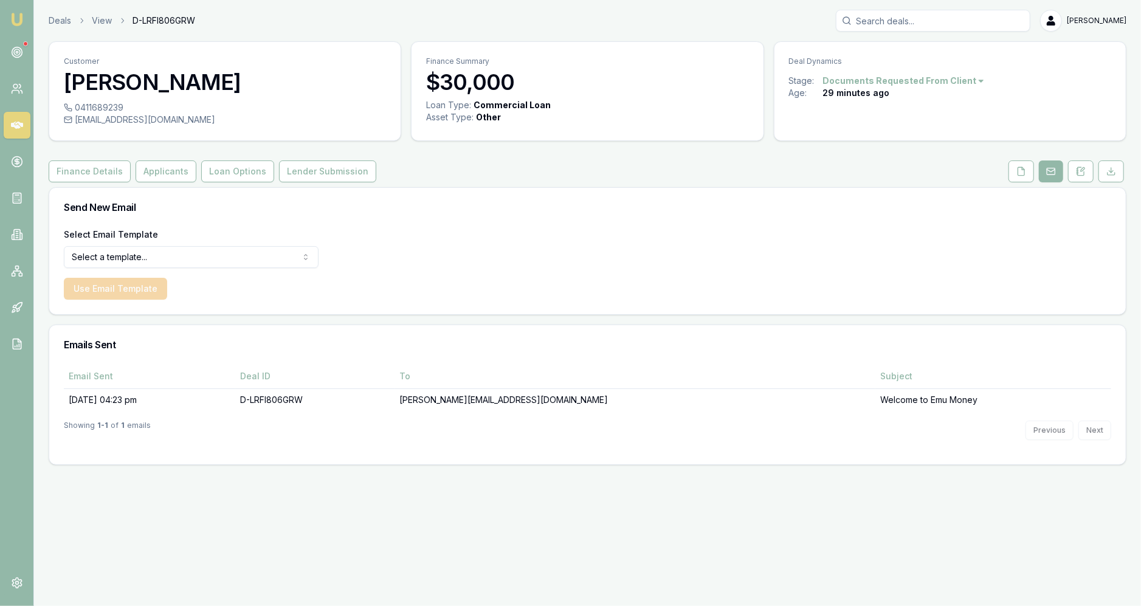
click at [1022, 185] on div "Customer [PERSON_NAME] 0411689239 [EMAIL_ADDRESS][DOMAIN_NAME] Finance Summary …" at bounding box center [588, 253] width 1078 height 424
click at [1022, 179] on button at bounding box center [1022, 172] width 26 height 22
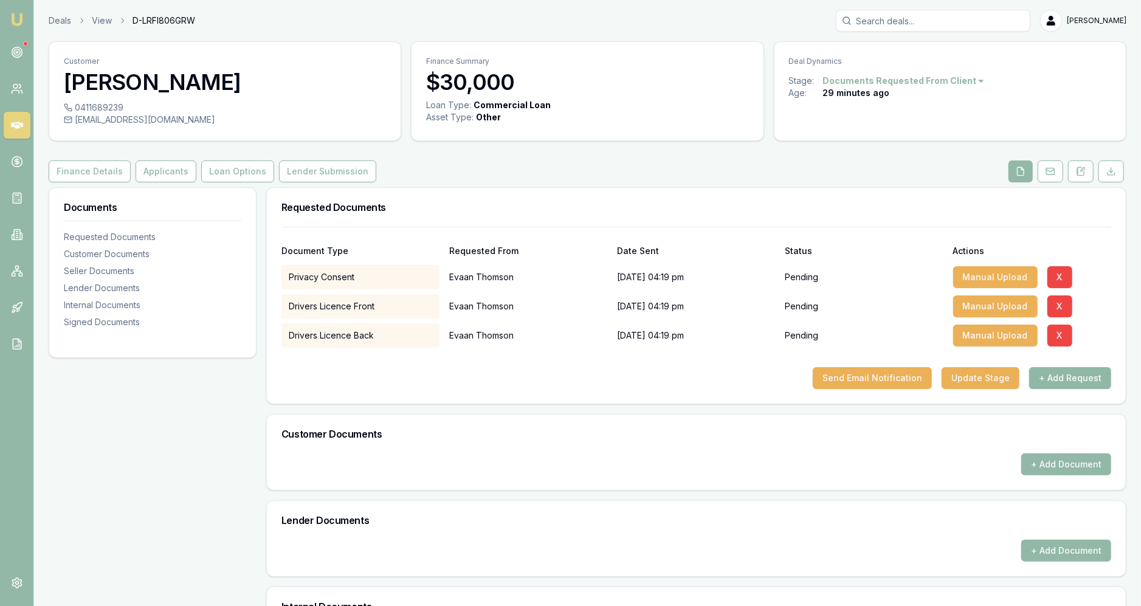
click at [1068, 382] on button "+ Add Request" at bounding box center [1070, 378] width 82 height 22
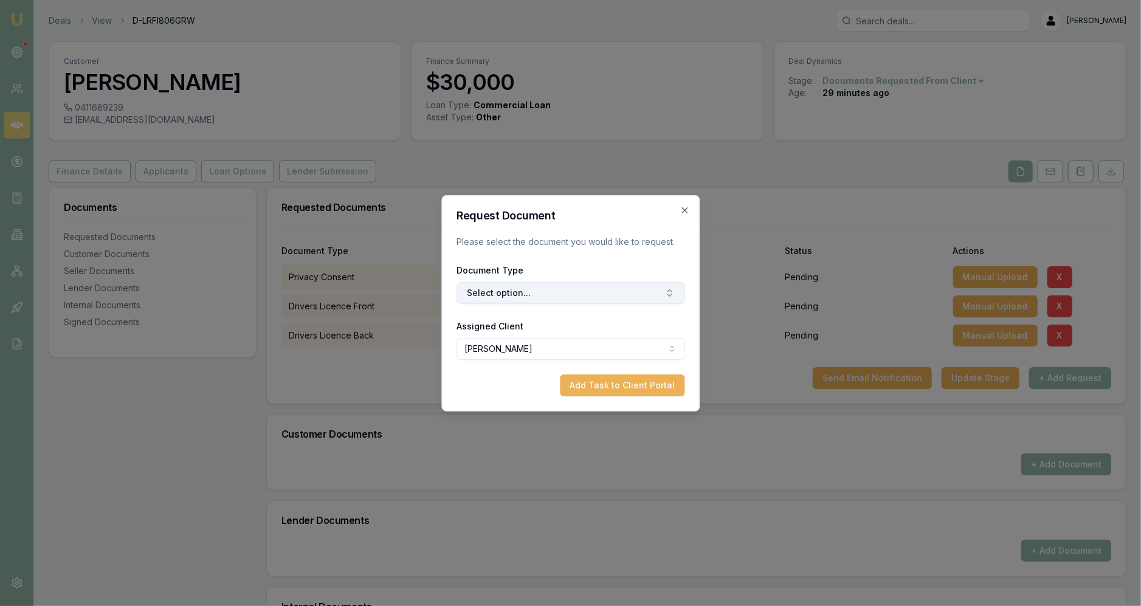
click at [526, 295] on button "Select option..." at bounding box center [571, 293] width 228 height 22
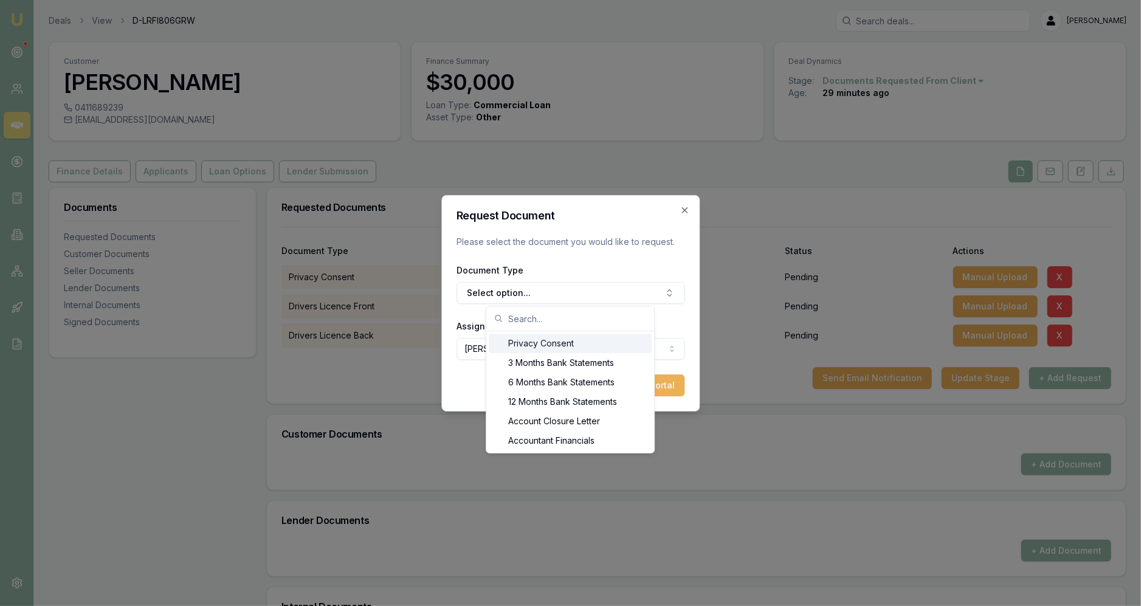
click at [684, 205] on div "Request Document Please select the document you would like to request. Document…" at bounding box center [570, 303] width 258 height 216
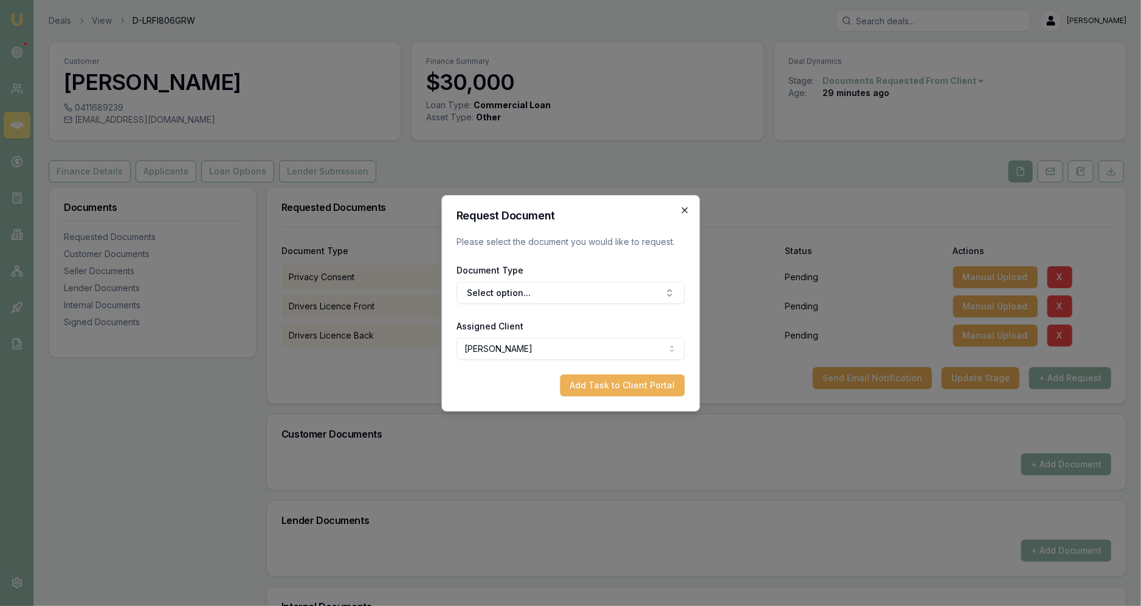
click at [689, 212] on icon "button" at bounding box center [685, 210] width 10 height 10
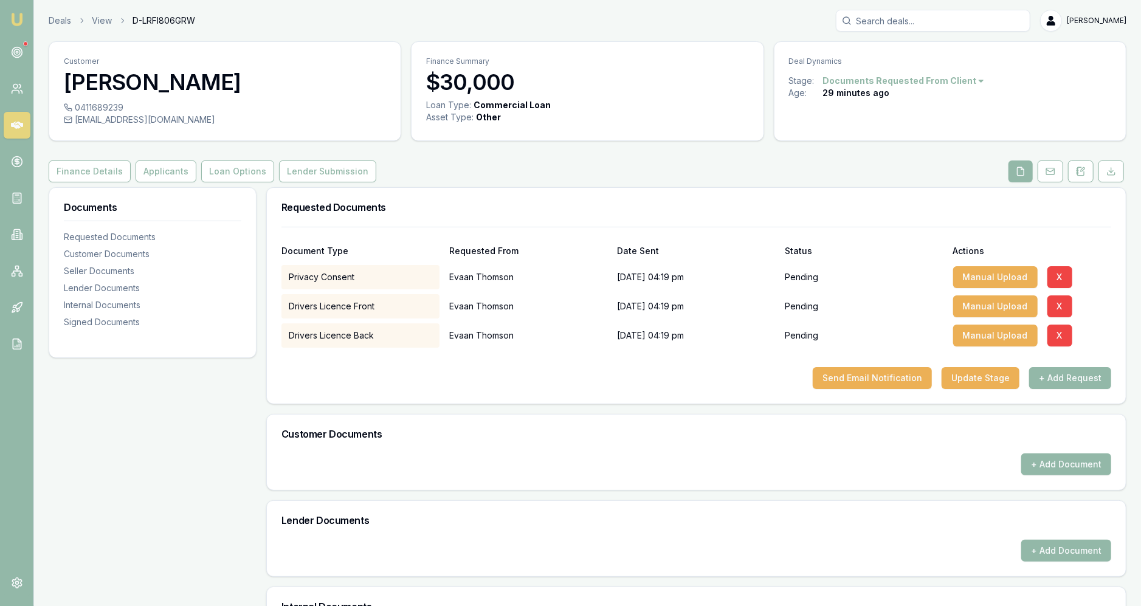
click at [85, 183] on div "Customer [PERSON_NAME] 0411689239 [EMAIL_ADDRESS][DOMAIN_NAME] Finance Summary …" at bounding box center [588, 395] width 1078 height 708
click at [87, 173] on button "Finance Details" at bounding box center [90, 172] width 82 height 22
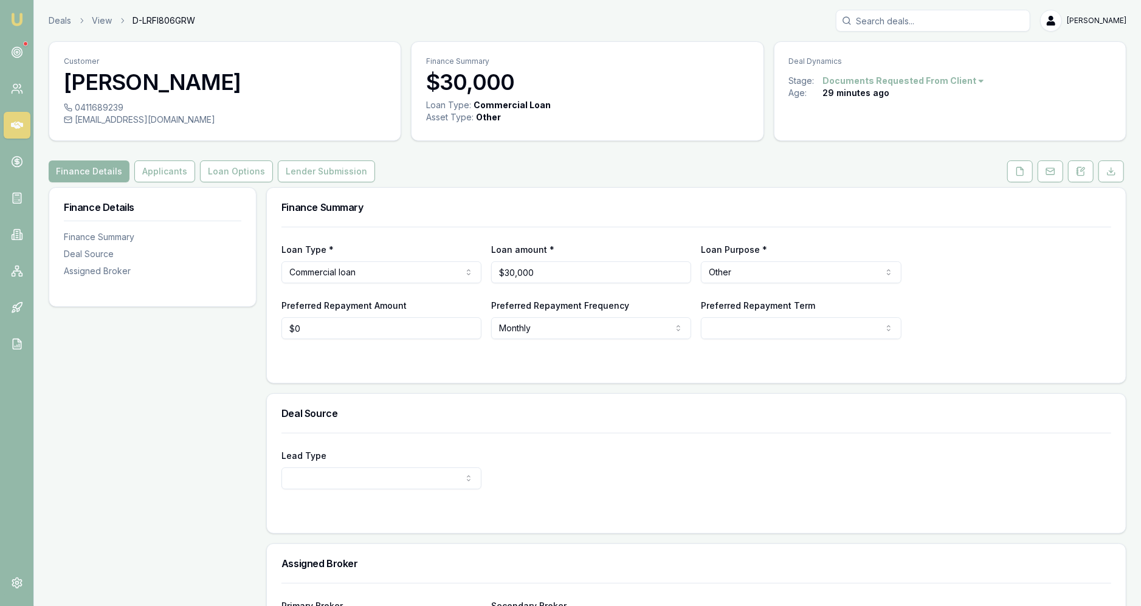
click at [354, 269] on html "Emu Broker Deals View D-LRFI806GRW [PERSON_NAME] Fanfulla Toggle Menu Customer …" at bounding box center [570, 303] width 1141 height 606
select select "CONSUMER_ASSET"
click at [526, 260] on div "Loan amount * $30,000" at bounding box center [591, 262] width 200 height 41
click at [505, 280] on input "30000" at bounding box center [591, 272] width 200 height 22
click at [504, 268] on input "30000" at bounding box center [591, 272] width 200 height 22
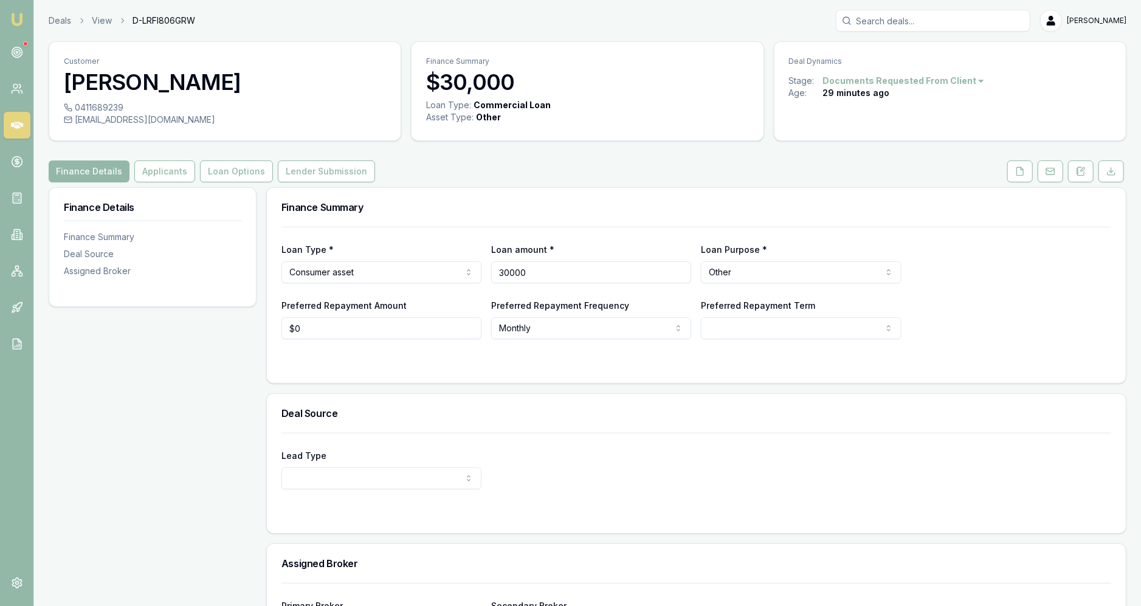
click at [504, 268] on input "30000" at bounding box center [591, 272] width 200 height 22
type input "5"
select select "60"
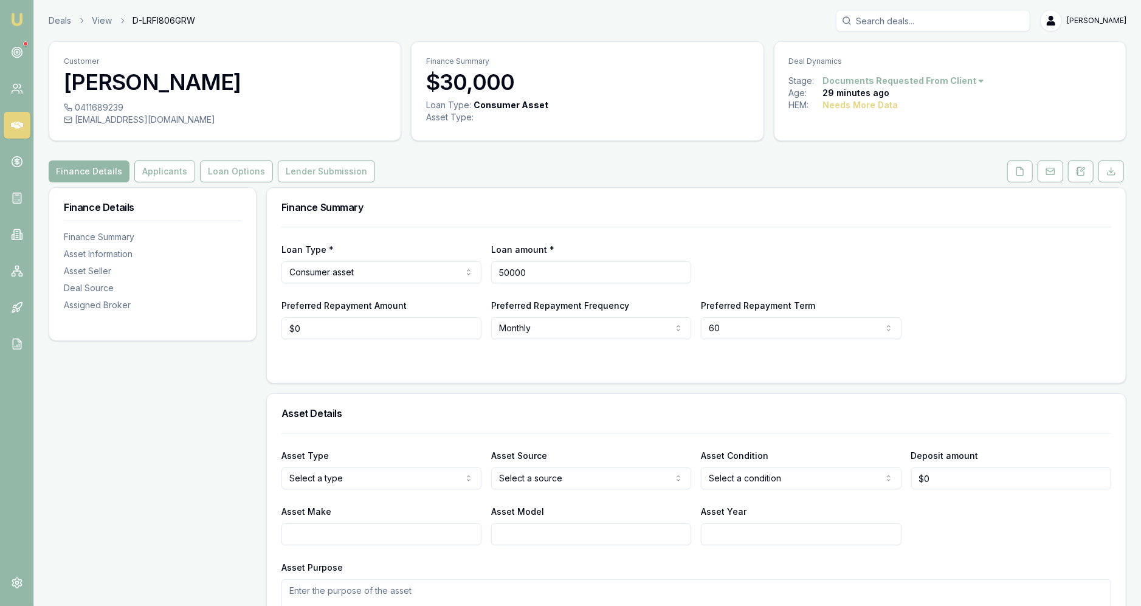
type input "$50,000"
click at [726, 216] on div "Finance Summary" at bounding box center [696, 207] width 859 height 39
click at [1049, 176] on icon at bounding box center [1051, 172] width 10 height 10
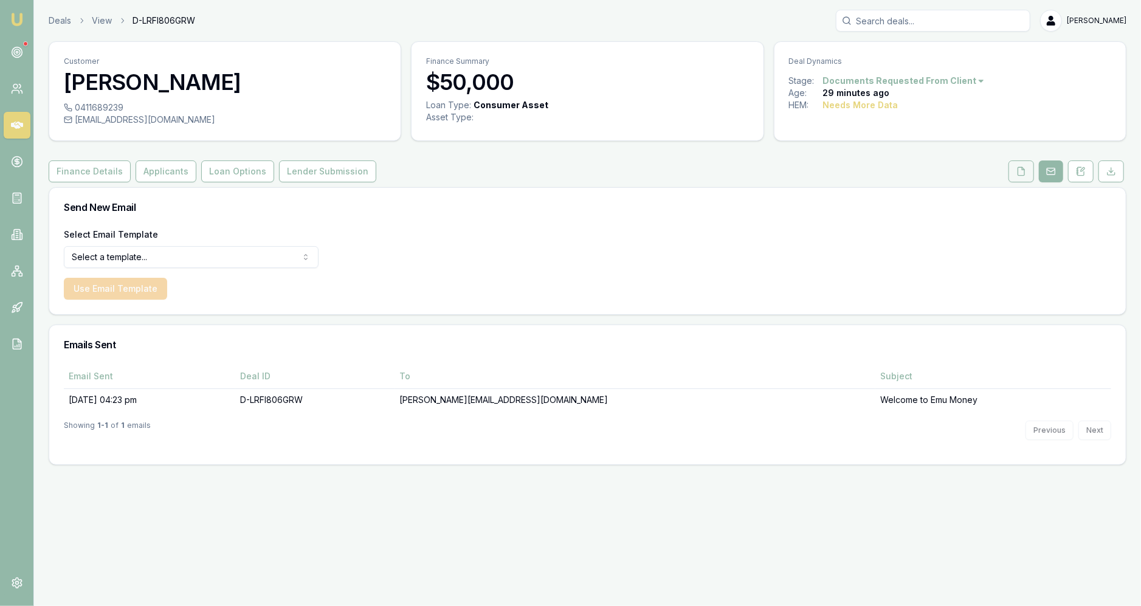
click at [1028, 171] on button at bounding box center [1022, 172] width 26 height 22
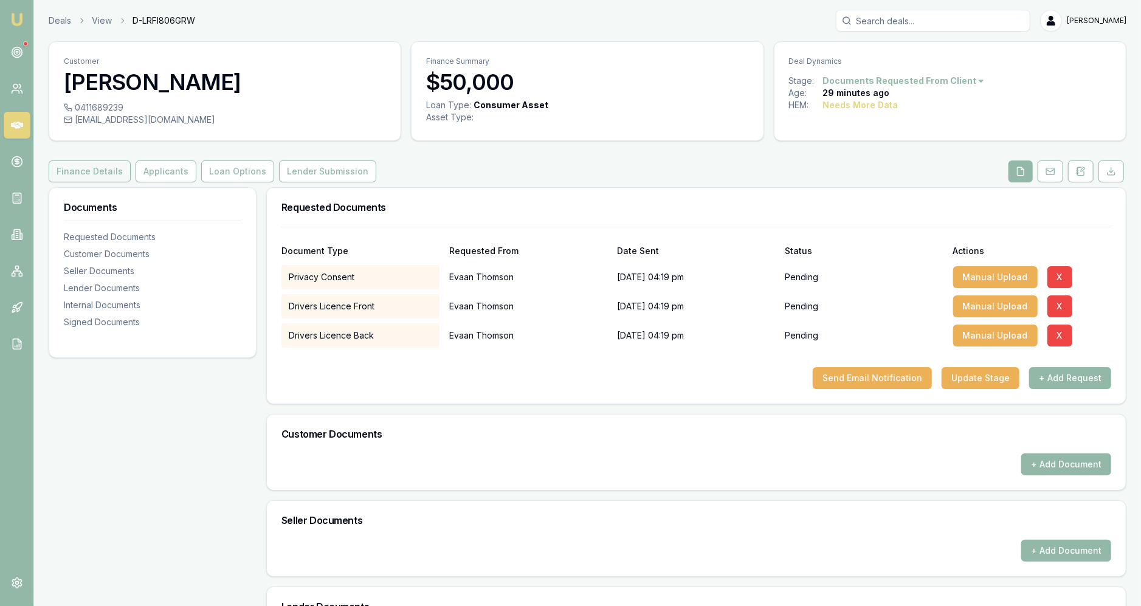
click at [99, 174] on button "Finance Details" at bounding box center [90, 172] width 82 height 22
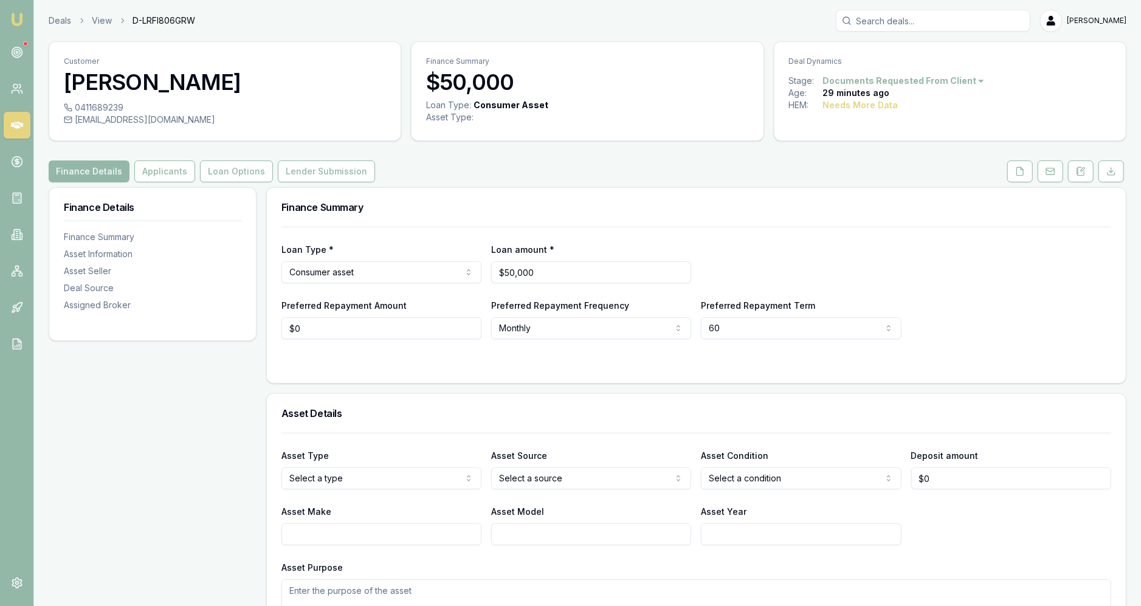
click at [744, 266] on div "Loan Type * Consumer asset Consumer loan Consumer asset Commercial loan Commerc…" at bounding box center [696, 262] width 830 height 41
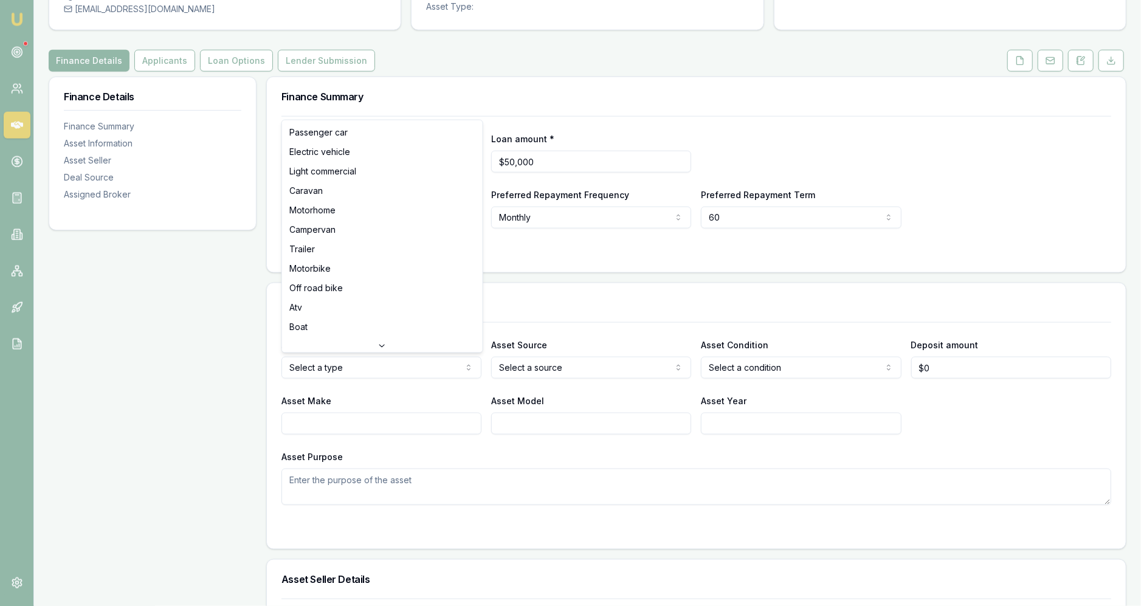
click at [429, 370] on html "Emu Broker Deals View D-LRFI806GRW [PERSON_NAME] Fanfulla Toggle Menu Customer …" at bounding box center [570, 192] width 1141 height 606
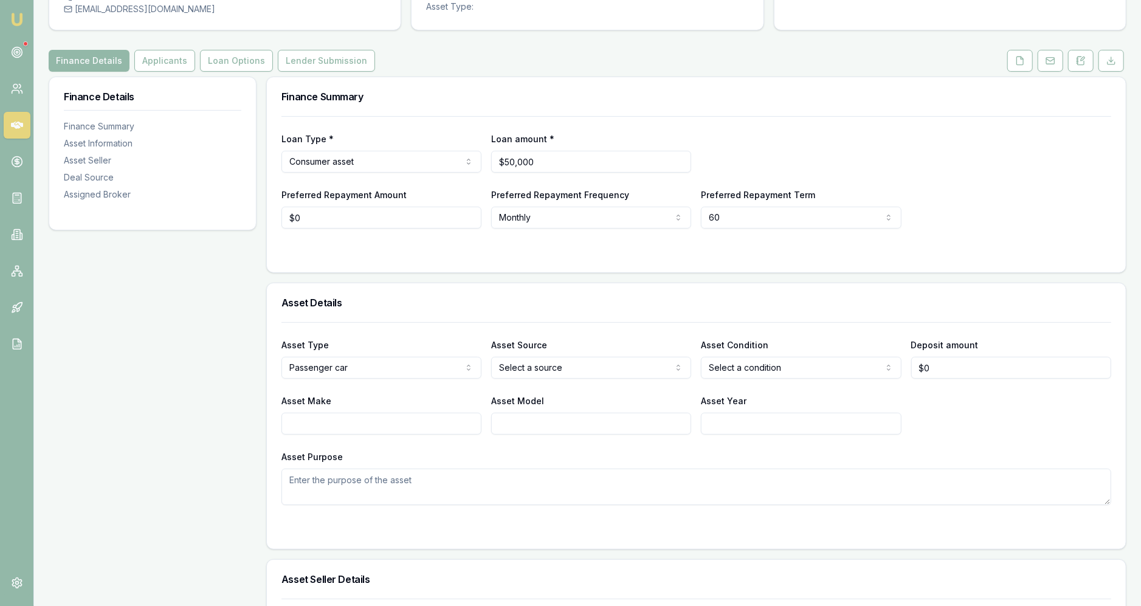
click at [419, 344] on div "Asset Type Passenger car Passenger car Electric vehicle Light commercial Carava…" at bounding box center [381, 357] width 200 height 41
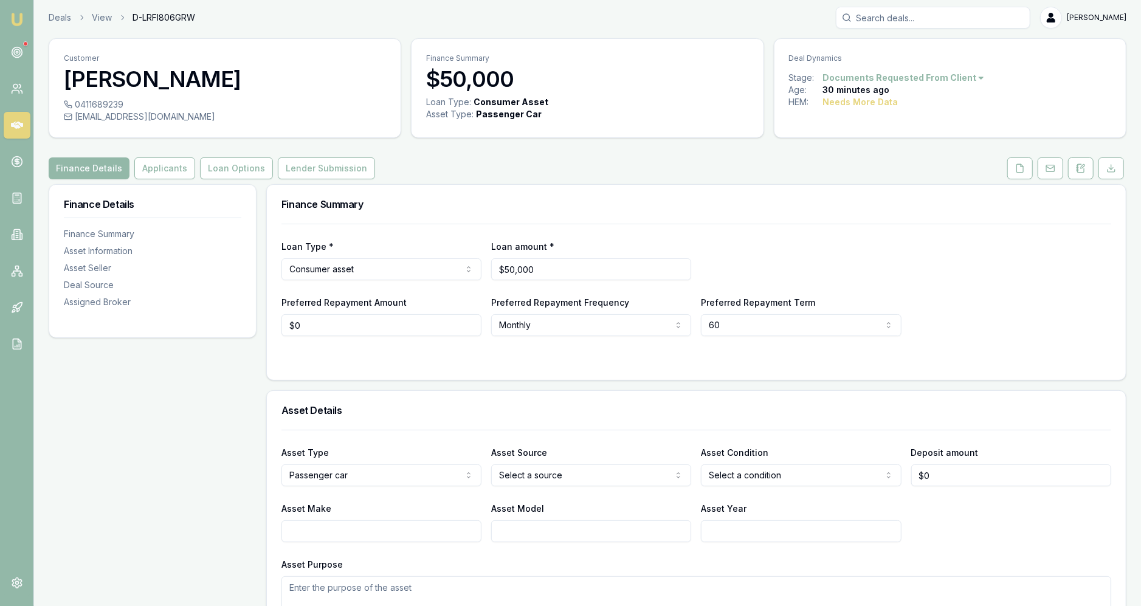
scroll to position [0, 0]
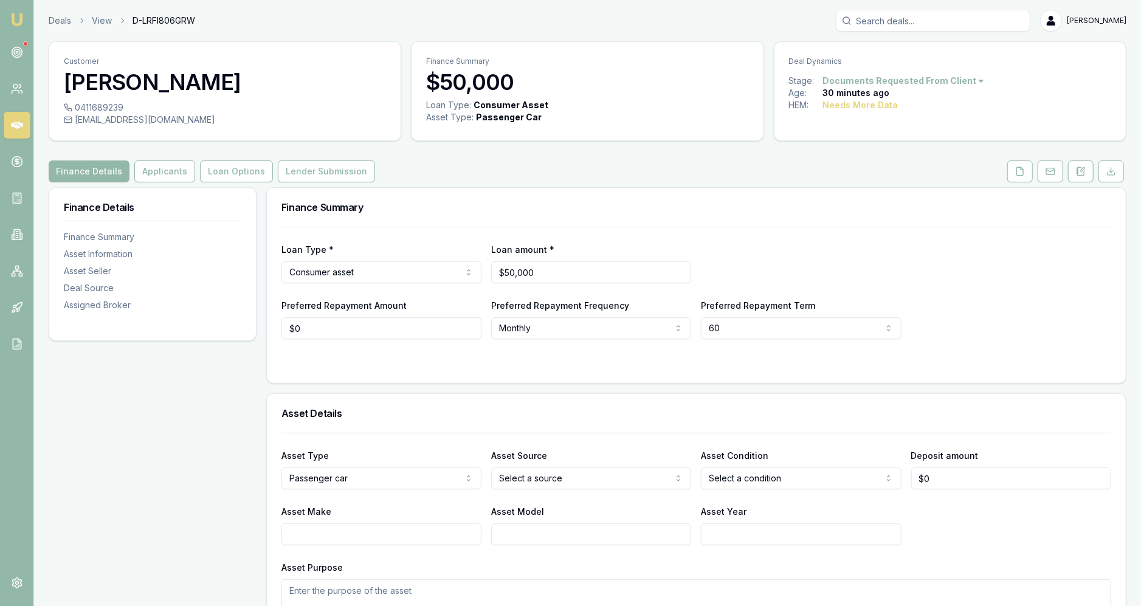
click at [821, 139] on div "Deal Dynamics Stage: Documents Requested From Client Age: [DEMOGRAPHIC_DATA] mi…" at bounding box center [950, 91] width 353 height 100
click at [1020, 176] on icon at bounding box center [1020, 172] width 10 height 10
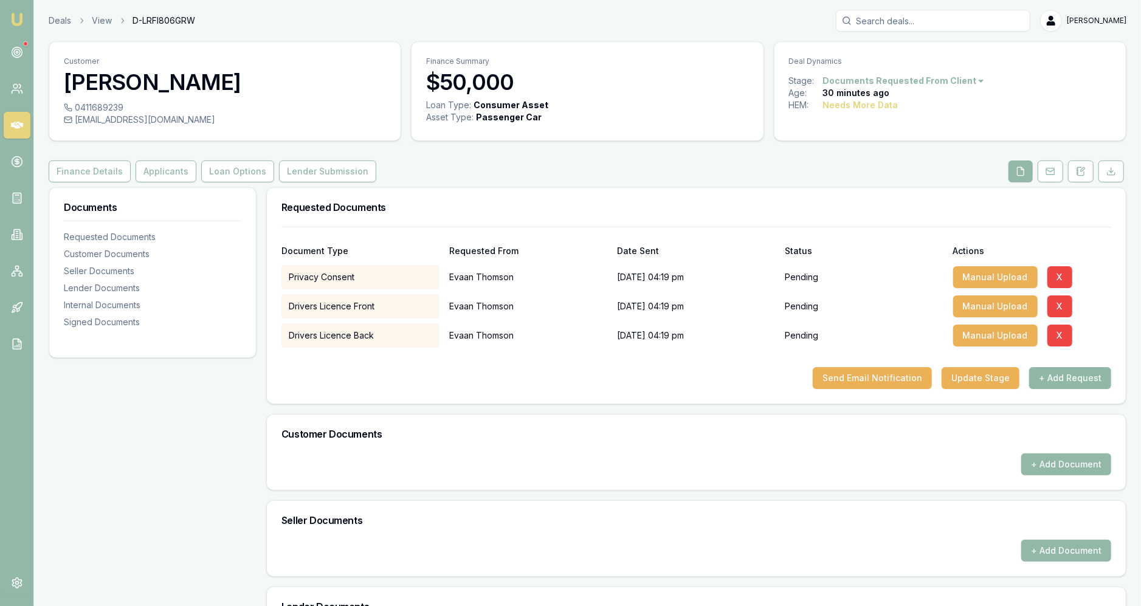
click at [1049, 386] on button "+ Add Request" at bounding box center [1070, 378] width 82 height 22
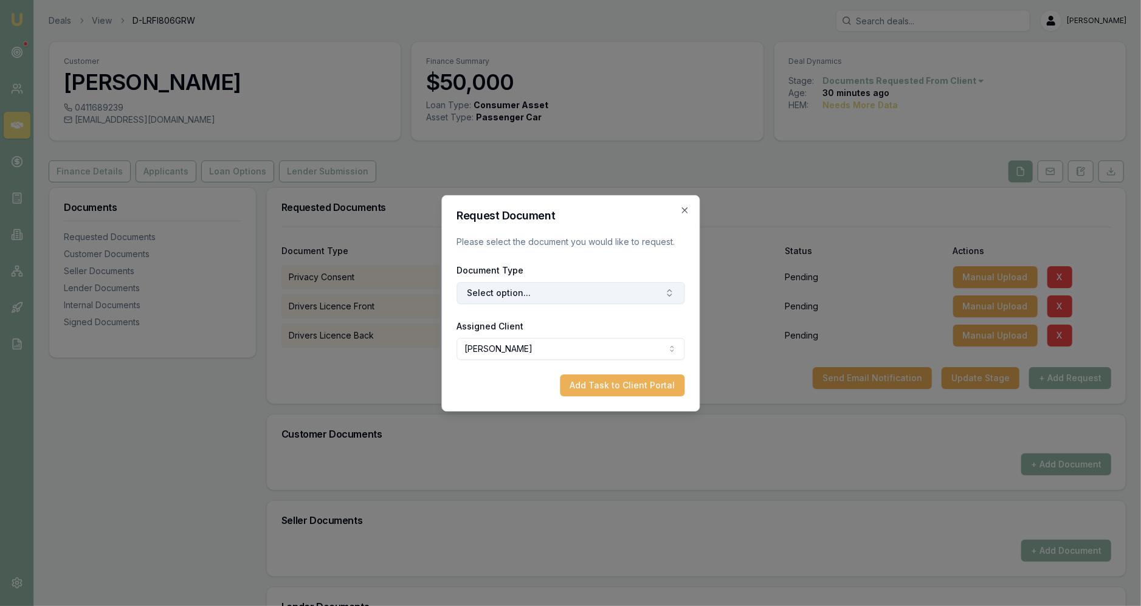
click at [570, 289] on button "Select option..." at bounding box center [571, 293] width 228 height 22
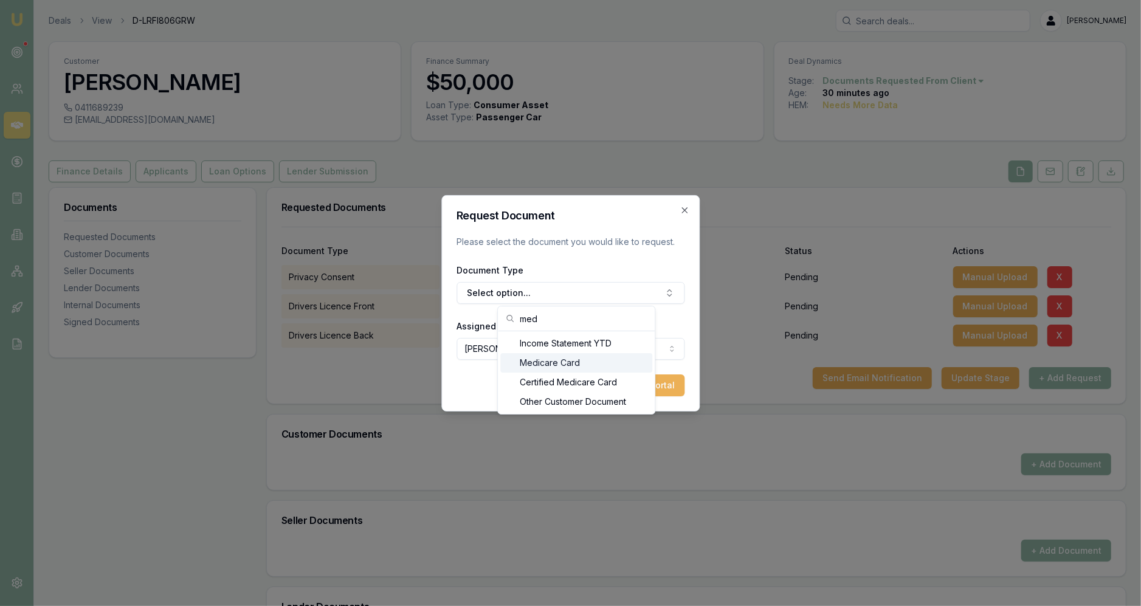
type input "med"
click at [582, 363] on div "Medicare Card" at bounding box center [576, 362] width 152 height 19
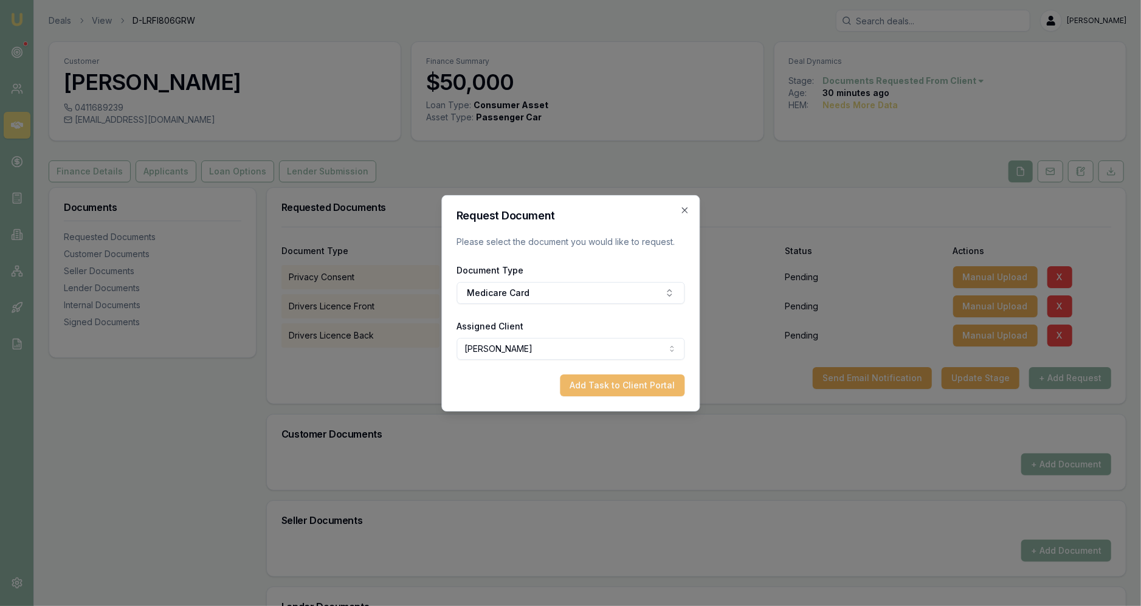
click at [640, 388] on button "Add Task to Client Portal" at bounding box center [622, 386] width 125 height 22
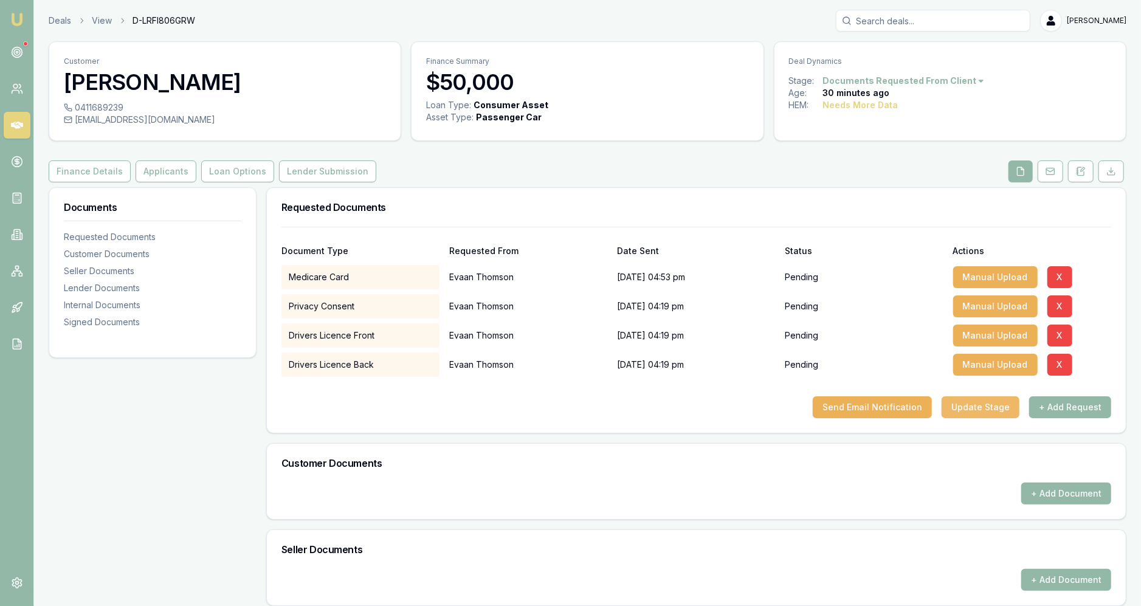
click at [987, 409] on button "Update Stage" at bounding box center [981, 407] width 78 height 22
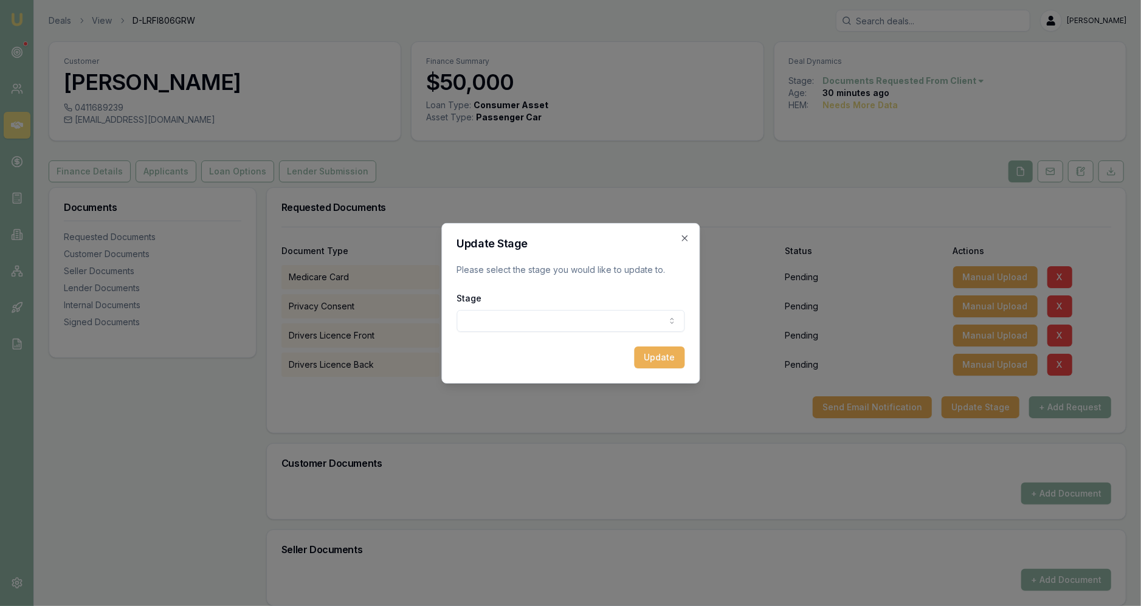
click at [688, 243] on div "Update Stage Please select the stage you would like to update to. Stage New lea…" at bounding box center [570, 303] width 258 height 161
click at [676, 236] on div "Update Stage Please select the stage you would like to update to. Stage New lea…" at bounding box center [570, 303] width 258 height 161
click at [680, 237] on icon "button" at bounding box center [685, 238] width 10 height 10
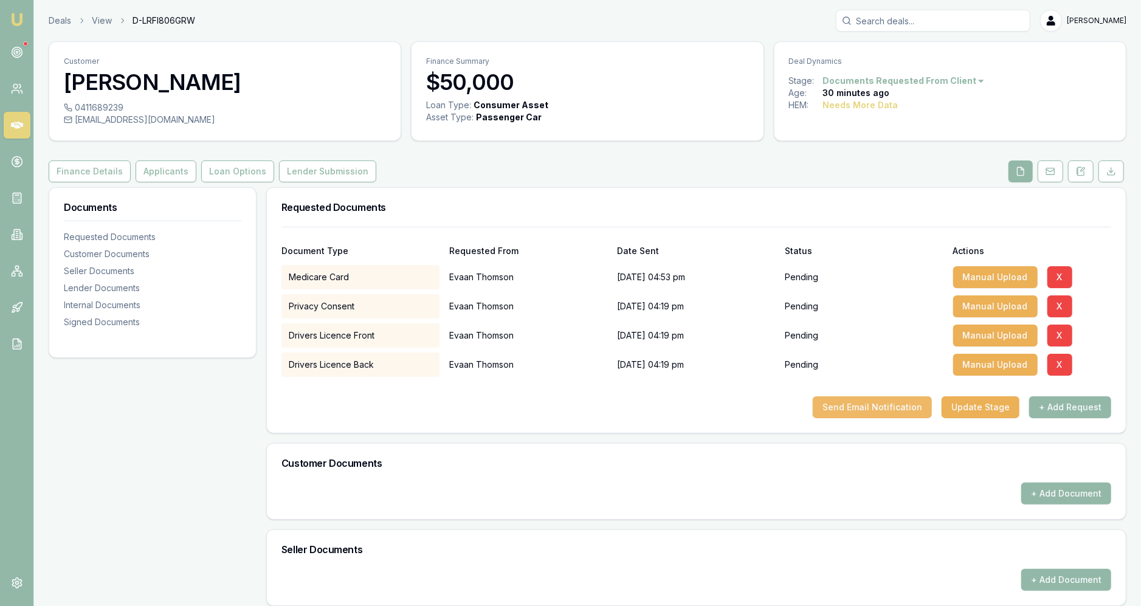
click at [897, 413] on button "Send Email Notification" at bounding box center [872, 407] width 119 height 22
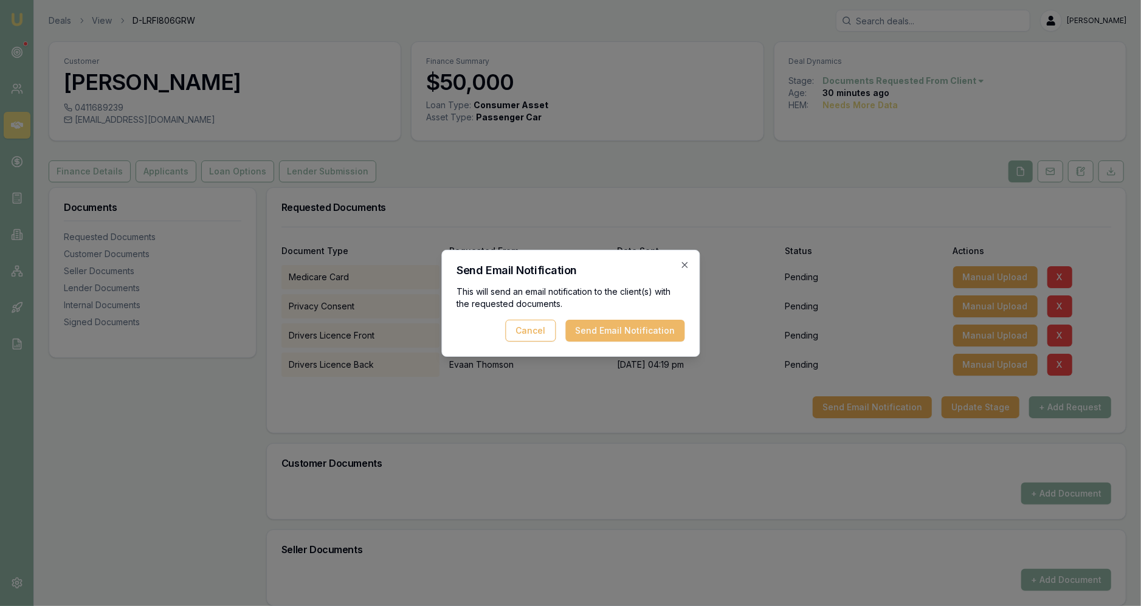
click at [669, 325] on button "Send Email Notification" at bounding box center [624, 331] width 119 height 22
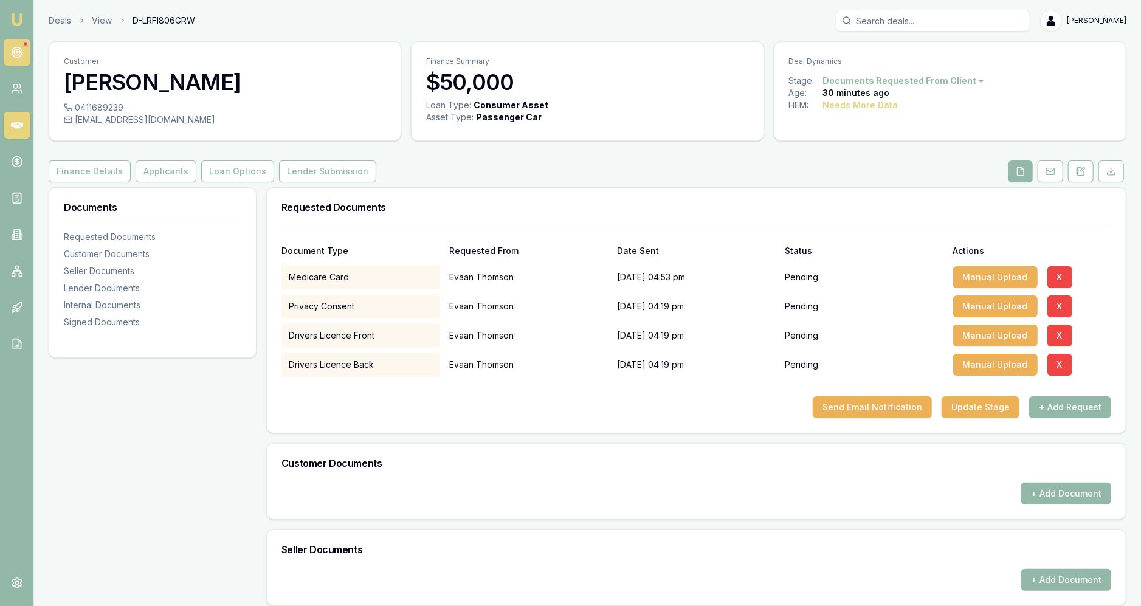
click at [11, 46] on link at bounding box center [17, 52] width 27 height 27
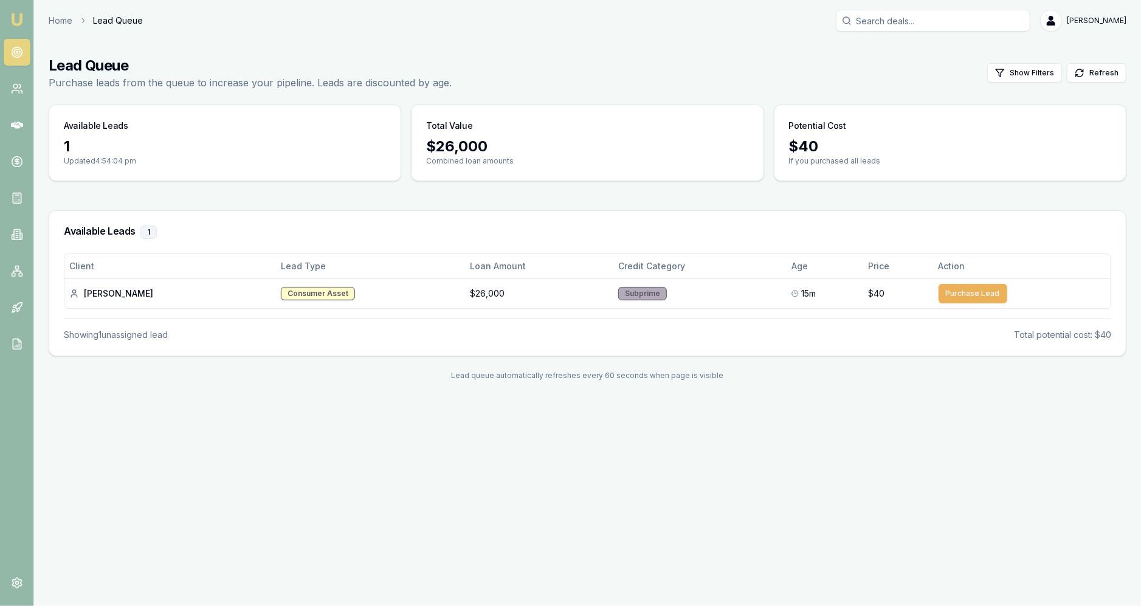
click at [247, 371] on div "Lead queue automatically refreshes every 60 seconds when page is visible" at bounding box center [588, 376] width 1078 height 10
click at [401, 295] on td "Consumer Asset" at bounding box center [371, 293] width 190 height 30
click at [285, 295] on div "Consumer Asset" at bounding box center [318, 293] width 74 height 13
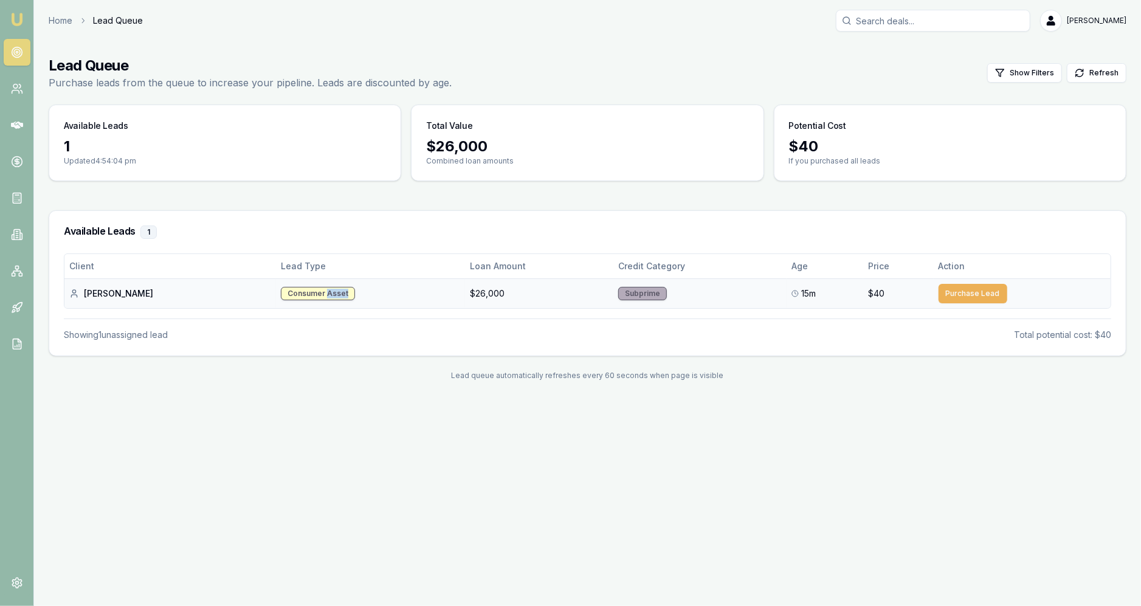
click at [285, 295] on div "Consumer Asset" at bounding box center [318, 293] width 74 height 13
click at [376, 356] on main "Lead Queue Purchase leads from the queue to increase your pipeline. Leads are d…" at bounding box center [587, 218] width 1107 height 354
click at [950, 289] on button "Purchase Lead" at bounding box center [973, 293] width 69 height 19
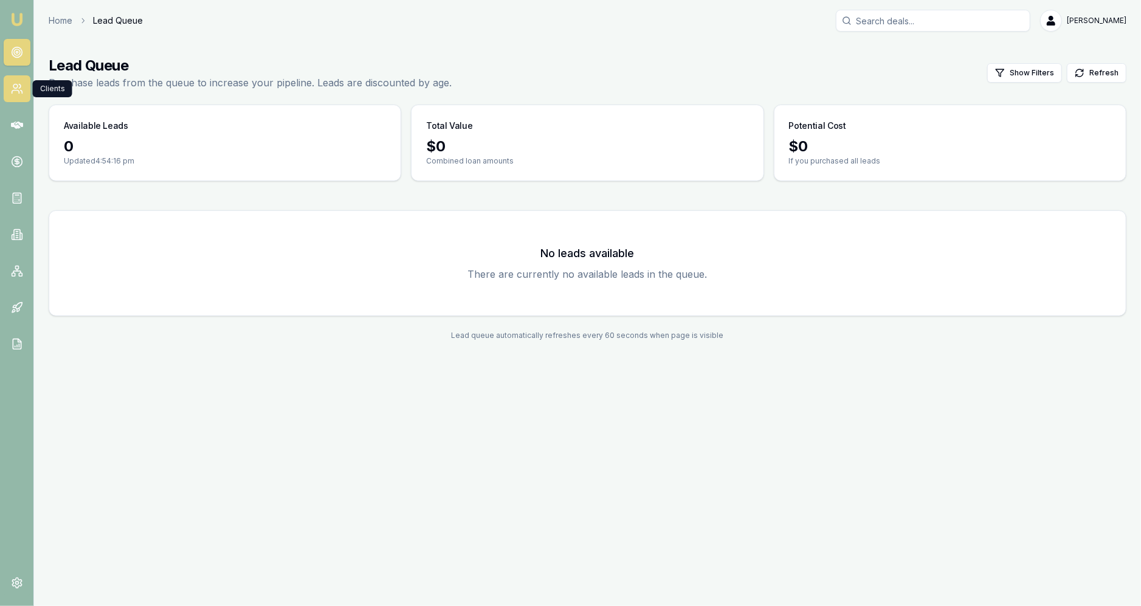
click at [13, 87] on circle at bounding box center [15, 87] width 4 height 4
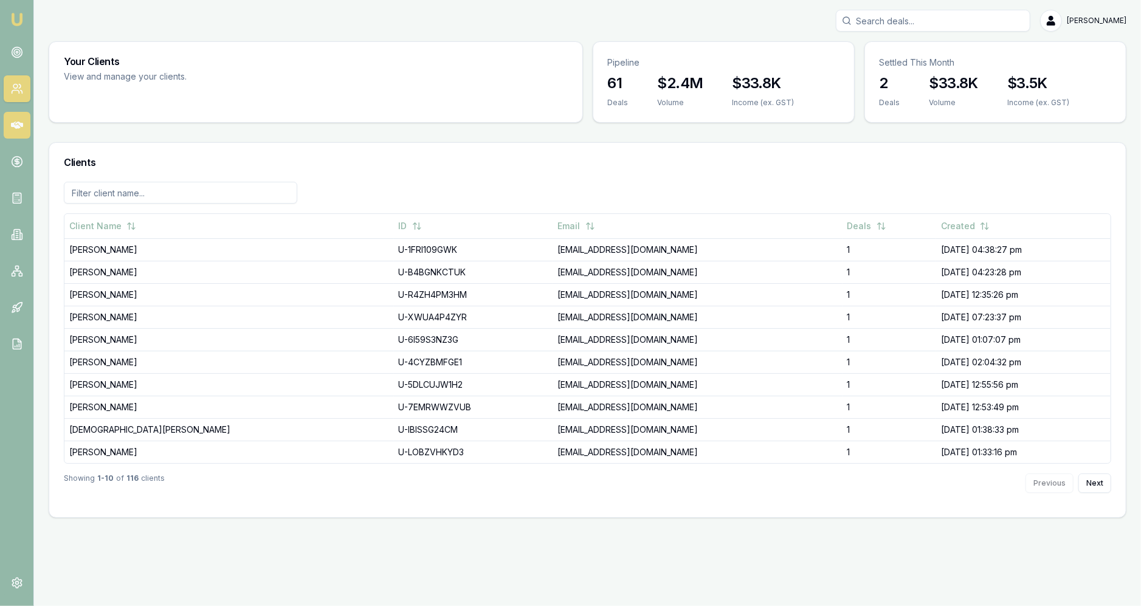
click at [10, 132] on link at bounding box center [17, 125] width 27 height 27
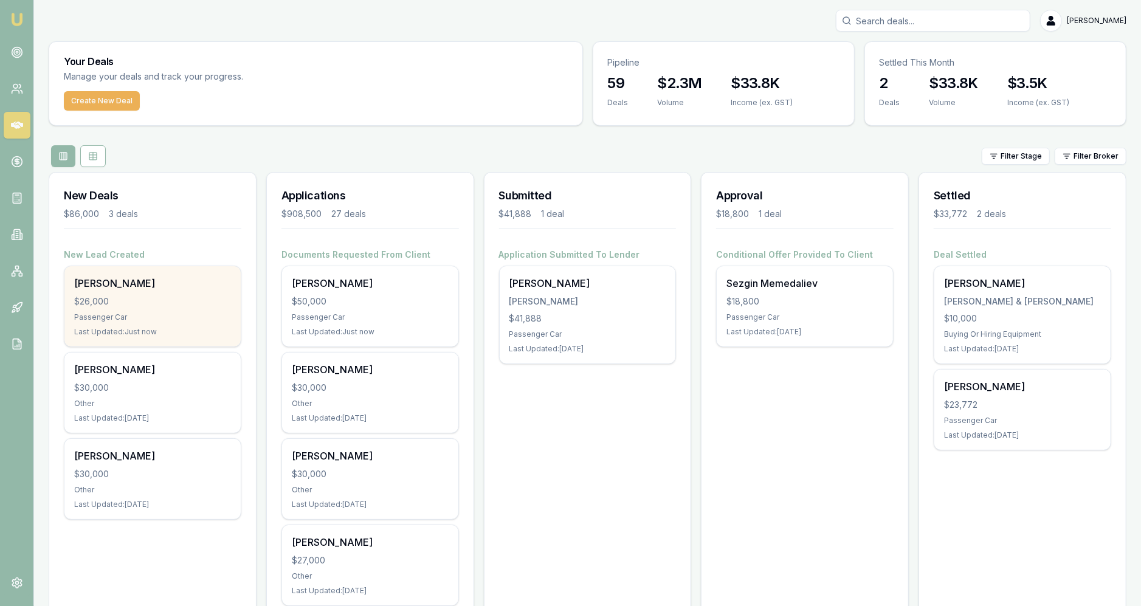
click at [218, 307] on div "[PERSON_NAME] $26,000 Passenger Car Last Updated: Just now" at bounding box center [152, 306] width 176 height 80
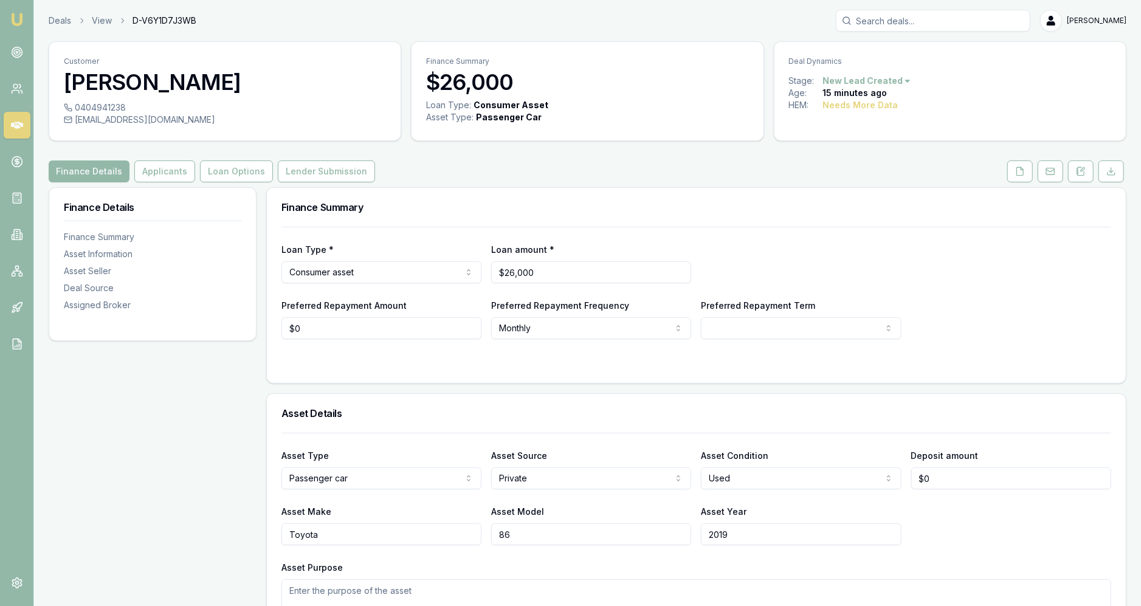
click at [1035, 174] on link at bounding box center [1020, 172] width 30 height 22
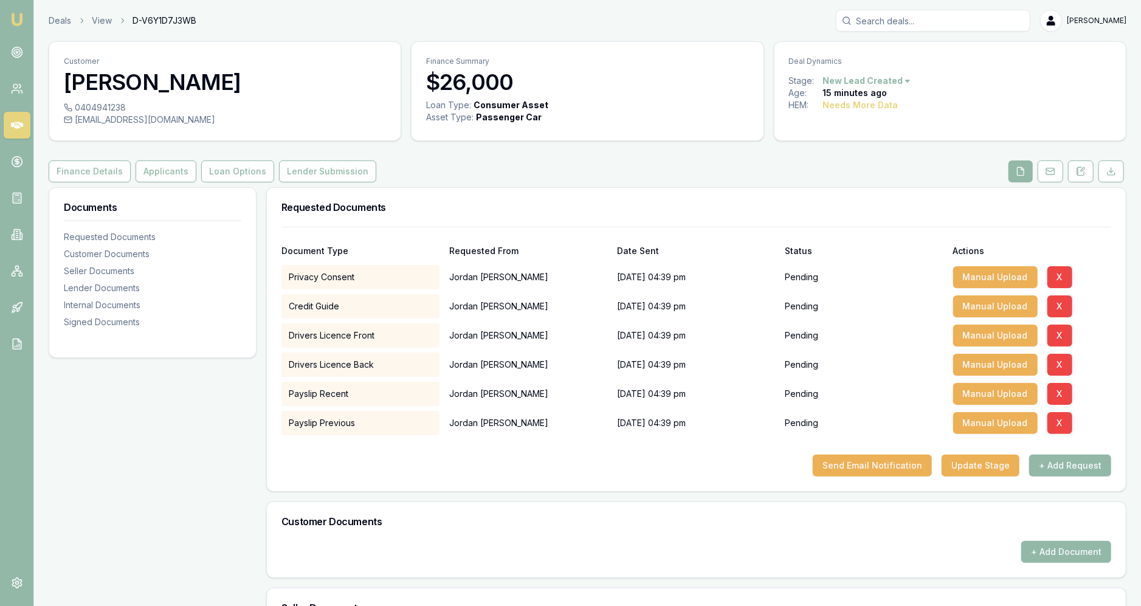
click at [1034, 174] on link at bounding box center [1020, 172] width 29 height 22
click at [1046, 178] on button at bounding box center [1051, 172] width 26 height 22
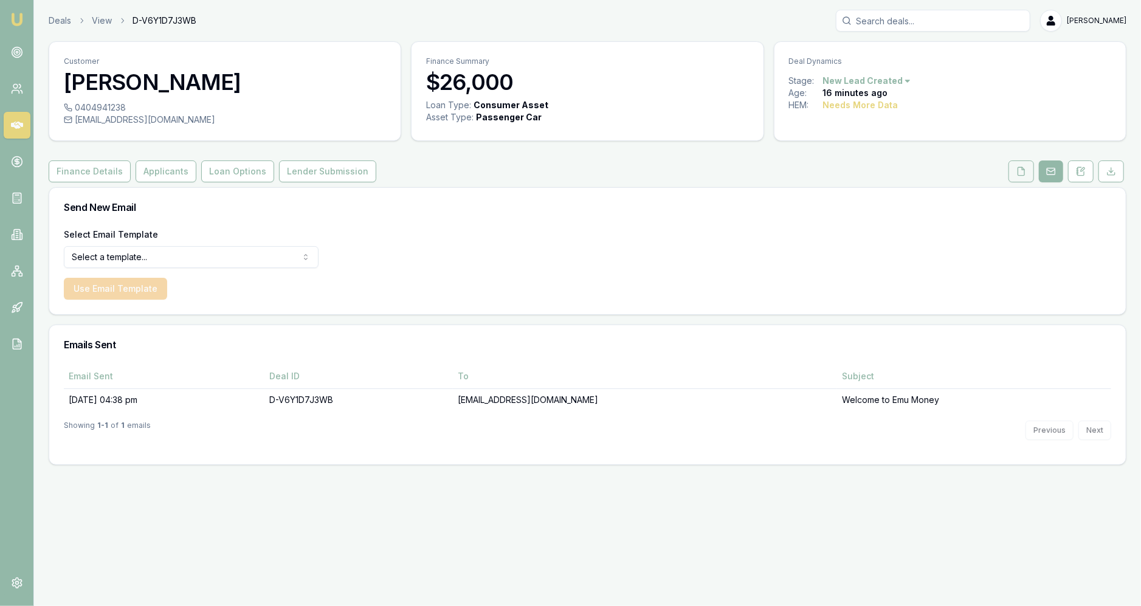
click at [1031, 177] on button at bounding box center [1022, 172] width 26 height 22
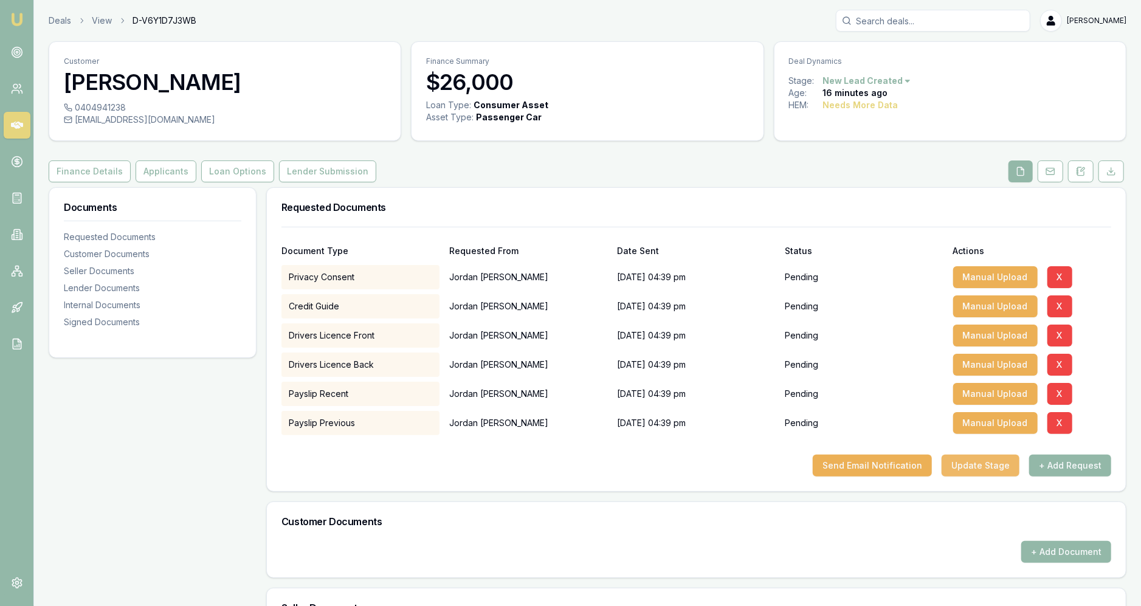
click at [966, 471] on button "Update Stage" at bounding box center [981, 466] width 78 height 22
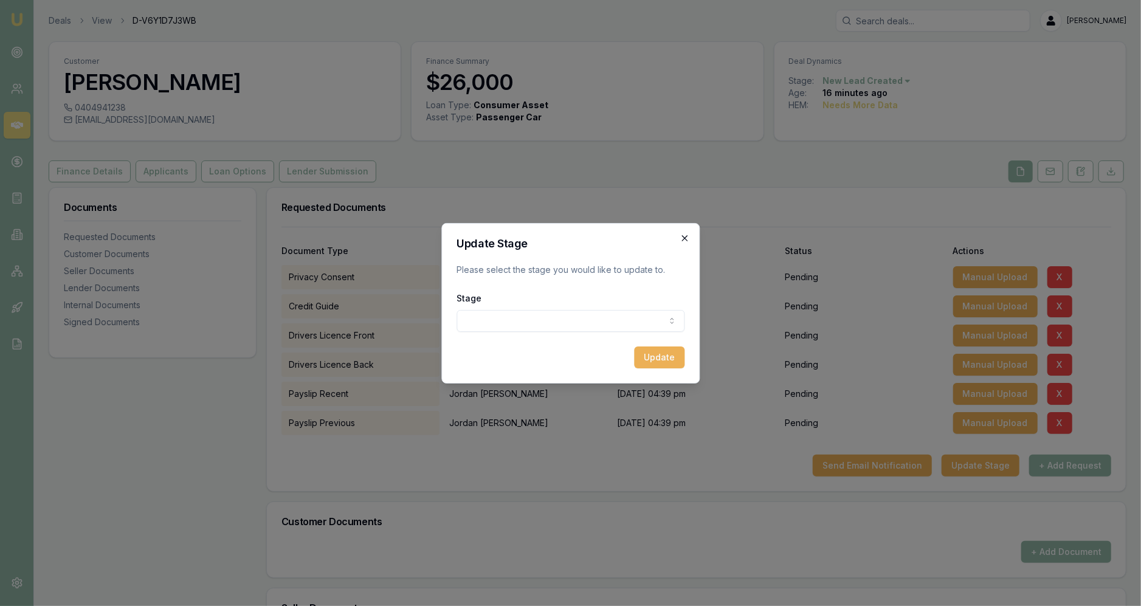
click at [686, 238] on icon "button" at bounding box center [685, 238] width 10 height 10
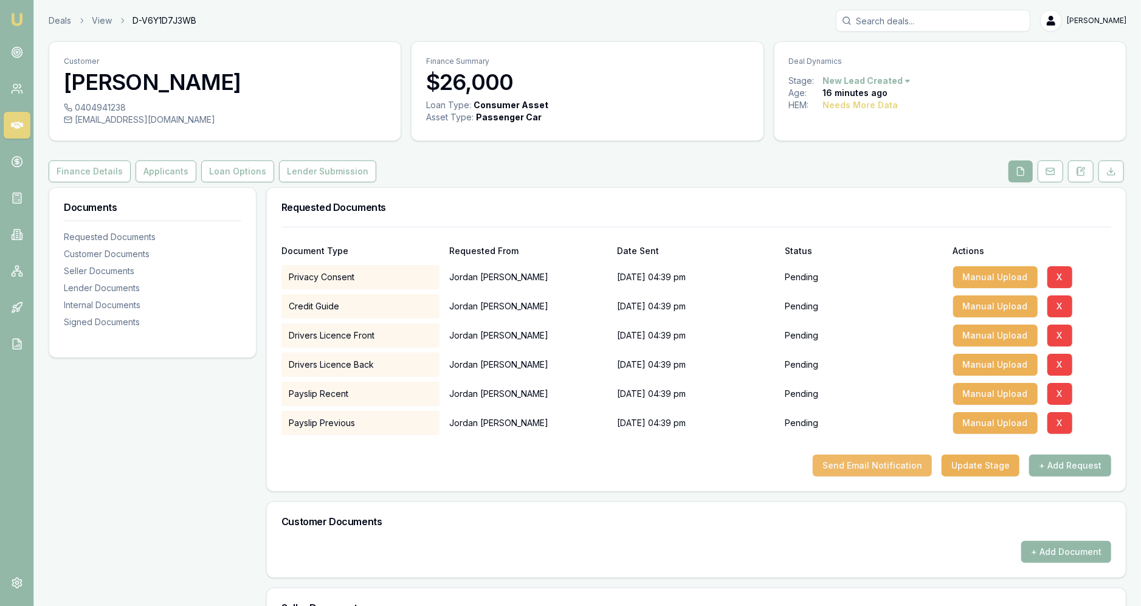
click at [891, 469] on button "Send Email Notification" at bounding box center [872, 466] width 119 height 22
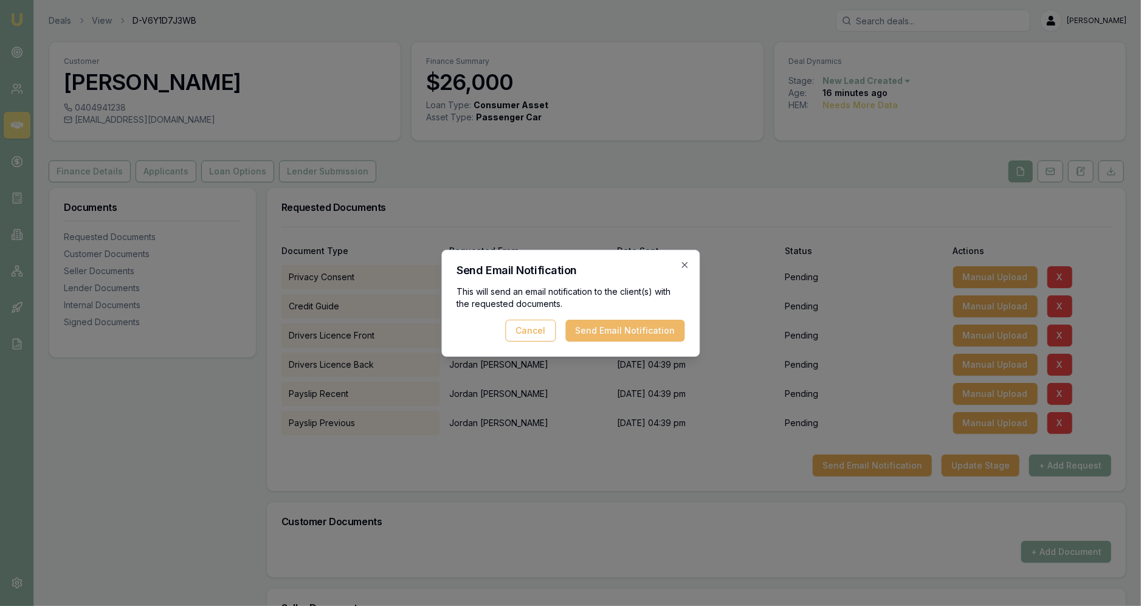
click at [628, 331] on button "Send Email Notification" at bounding box center [624, 331] width 119 height 22
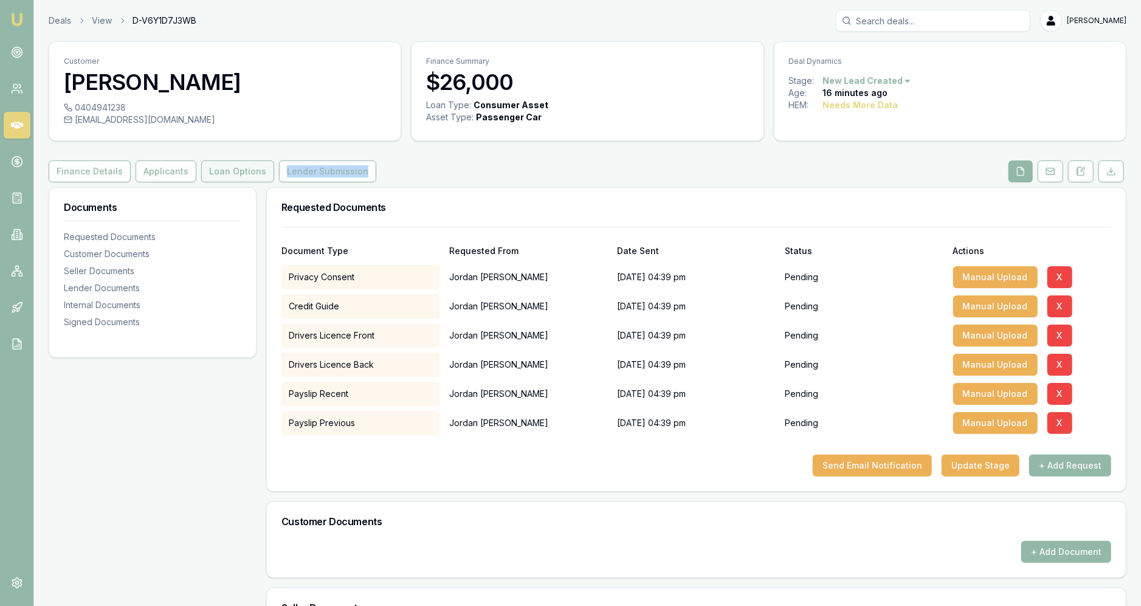
drag, startPoint x: 355, startPoint y: 195, endPoint x: 207, endPoint y: 168, distance: 150.6
click at [207, 168] on div "Customer Jordan Campbell 0404941238 jnewton272788@gmail.com Finance Summary $26…" at bounding box center [588, 482] width 1078 height 882
click at [426, 170] on div "Finance Details Applicants Loan Options Lender Submission" at bounding box center [588, 172] width 1078 height 22
click at [1062, 171] on button at bounding box center [1051, 172] width 26 height 22
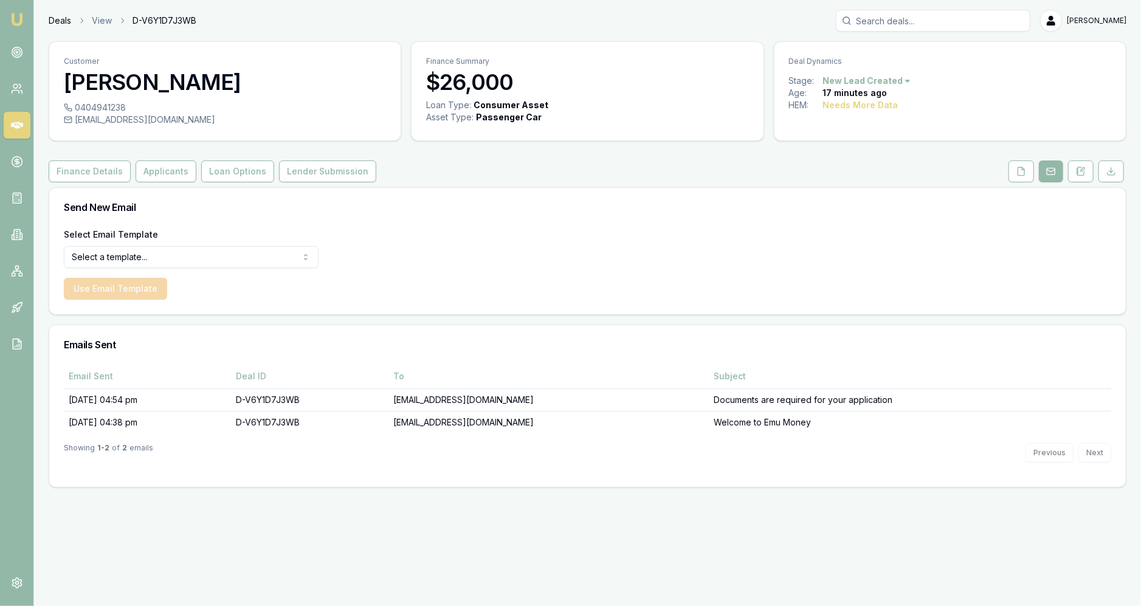
click at [56, 19] on link "Deals" at bounding box center [60, 21] width 22 height 12
